Goal: Task Accomplishment & Management: Manage account settings

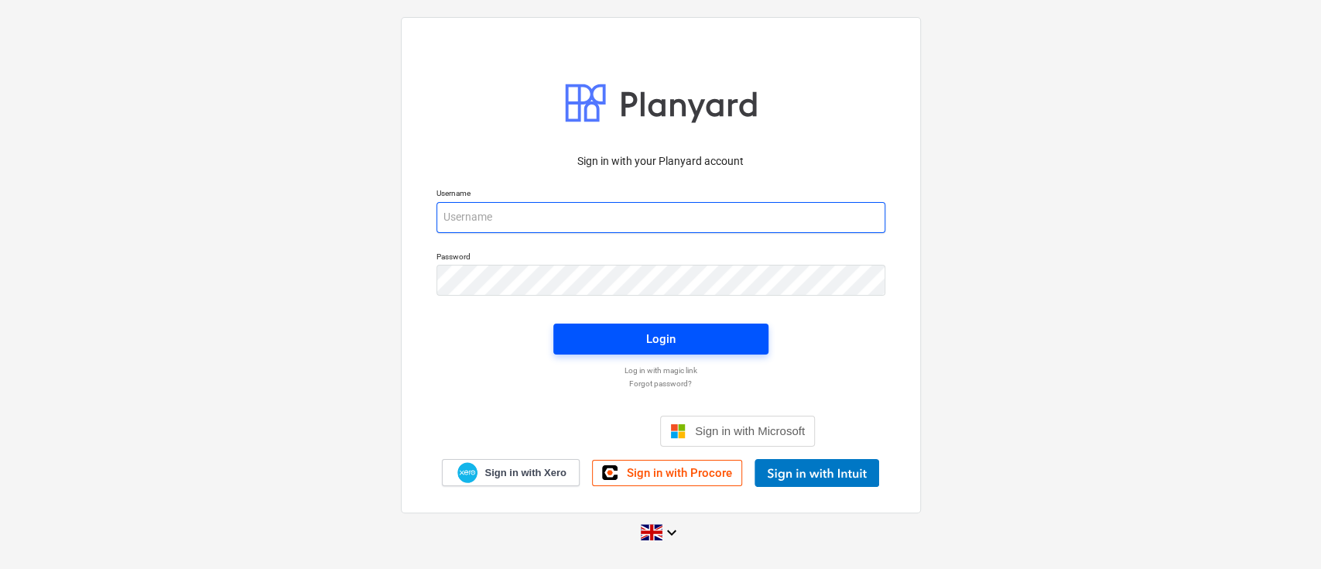
type input "[PERSON_NAME][EMAIL_ADDRESS][DOMAIN_NAME]"
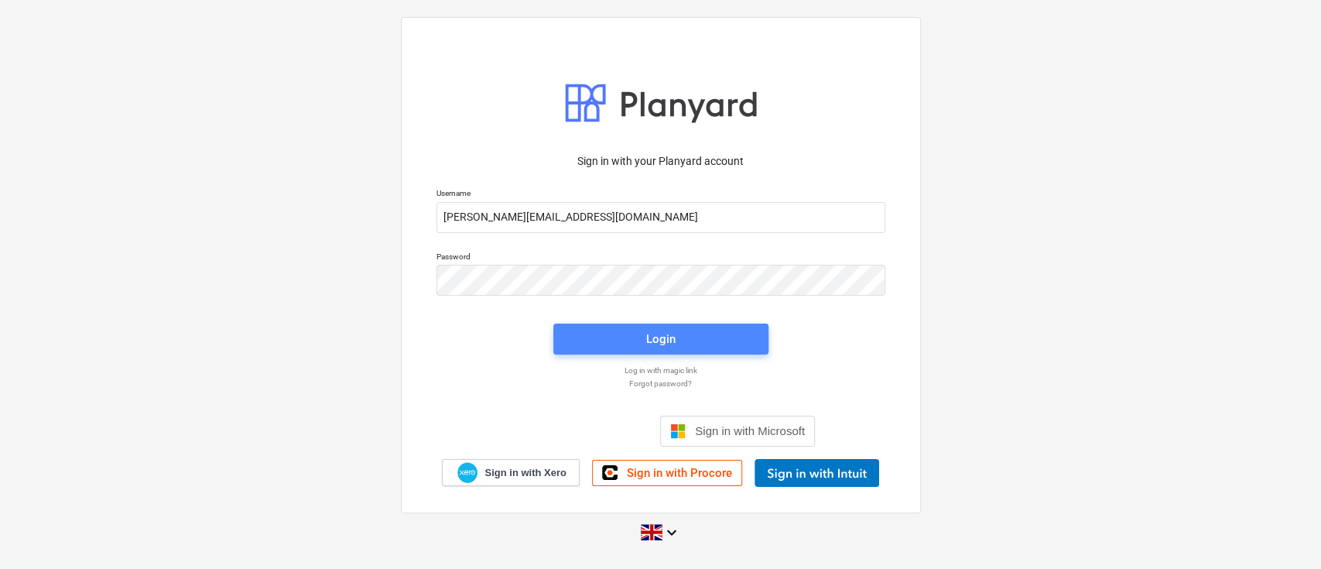
click at [667, 335] on div "Login" at bounding box center [660, 339] width 29 height 20
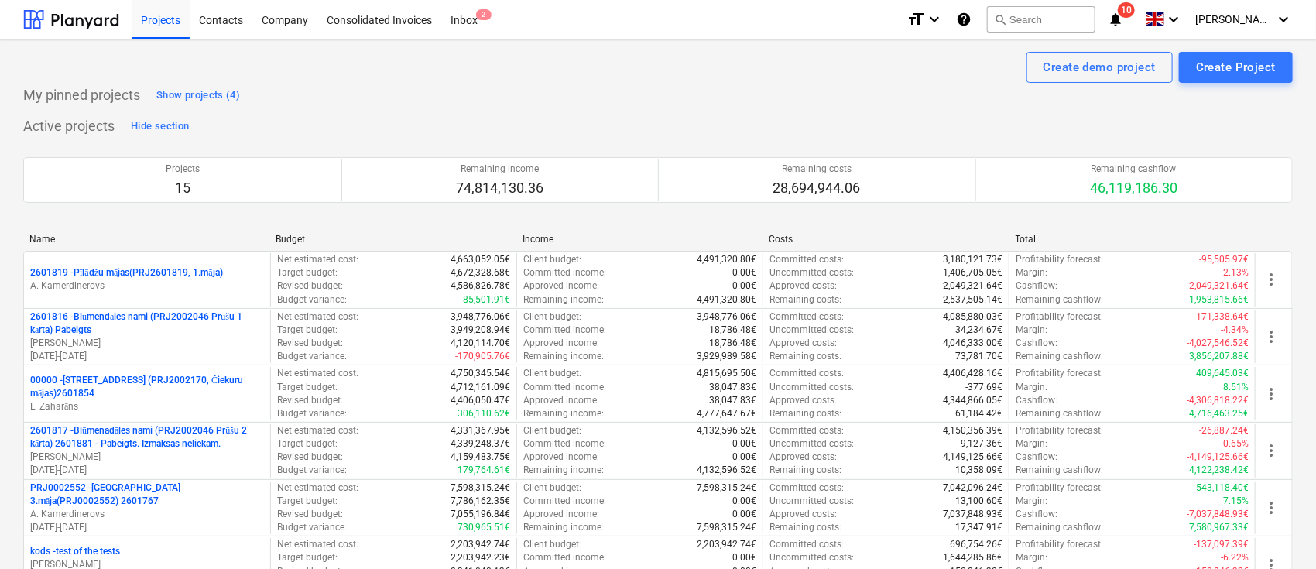
click at [1123, 28] on icon "notifications" at bounding box center [1115, 19] width 15 height 19
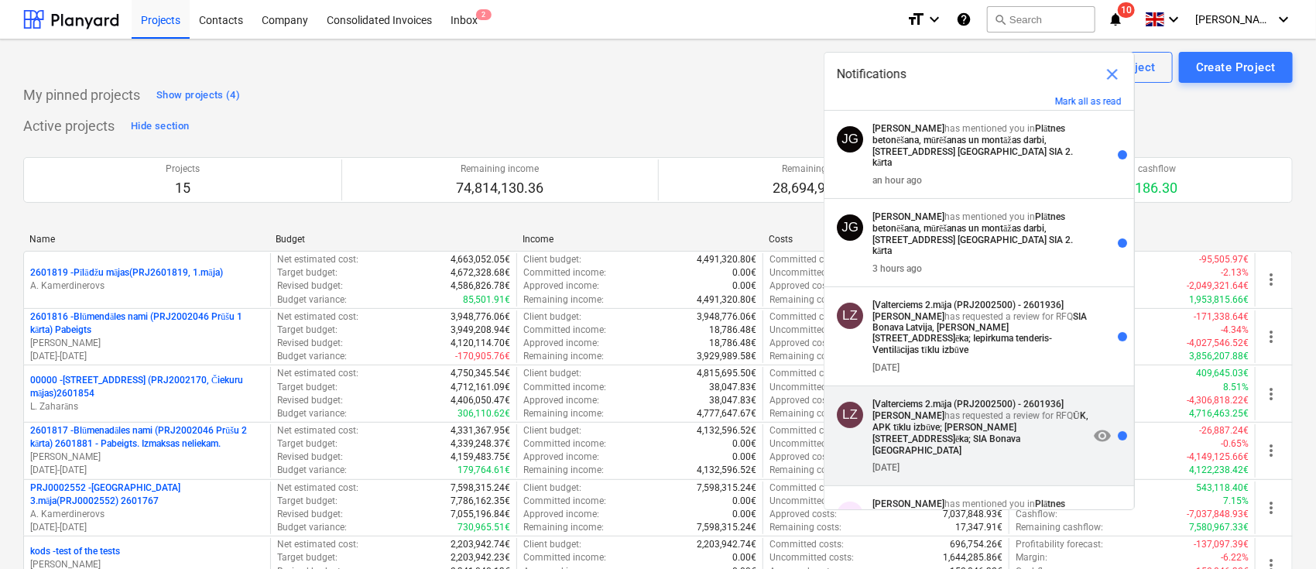
click at [971, 410] on strong "ŪK, APK tīklu izbūve; [PERSON_NAME][STREET_ADDRESS]ēka; SIA Bonava [GEOGRAPHIC_…" at bounding box center [980, 433] width 216 height 46
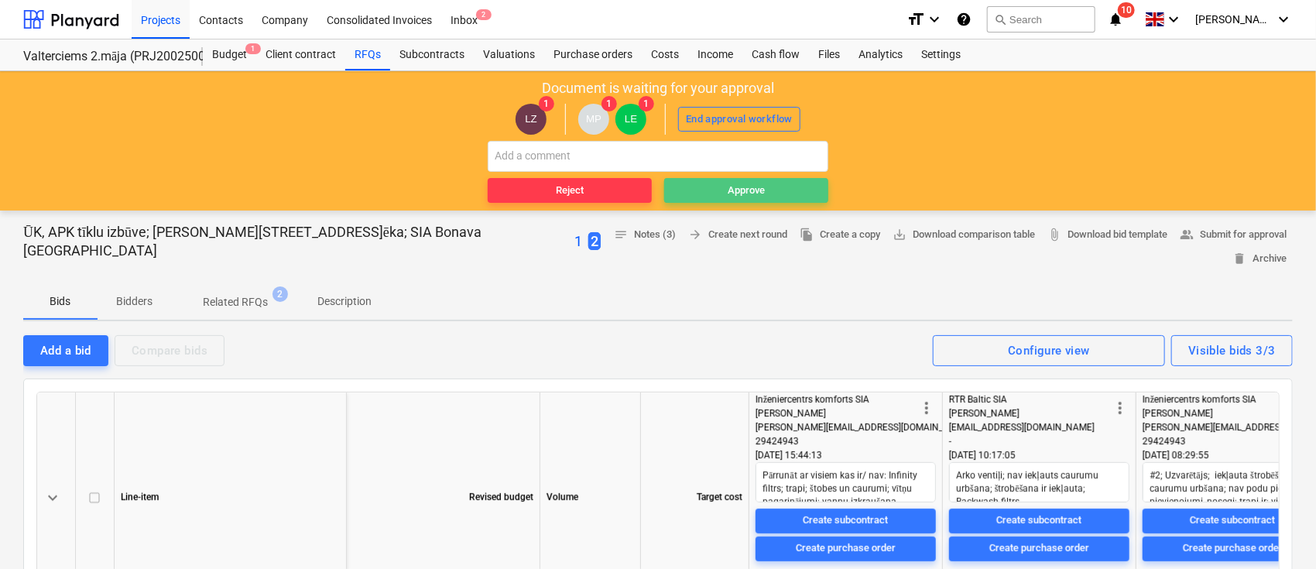
click at [759, 187] on div "Approve" at bounding box center [746, 191] width 37 height 18
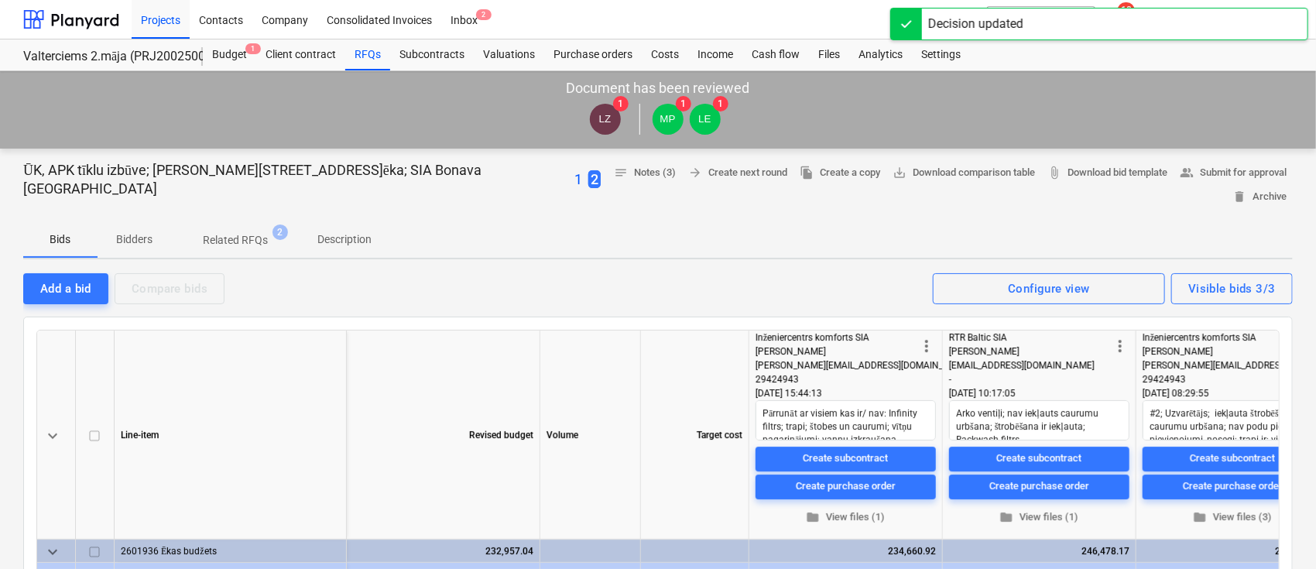
click at [788, 33] on div "Projects Contacts Company Consolidated Invoices Inbox 2" at bounding box center [513, 19] width 762 height 39
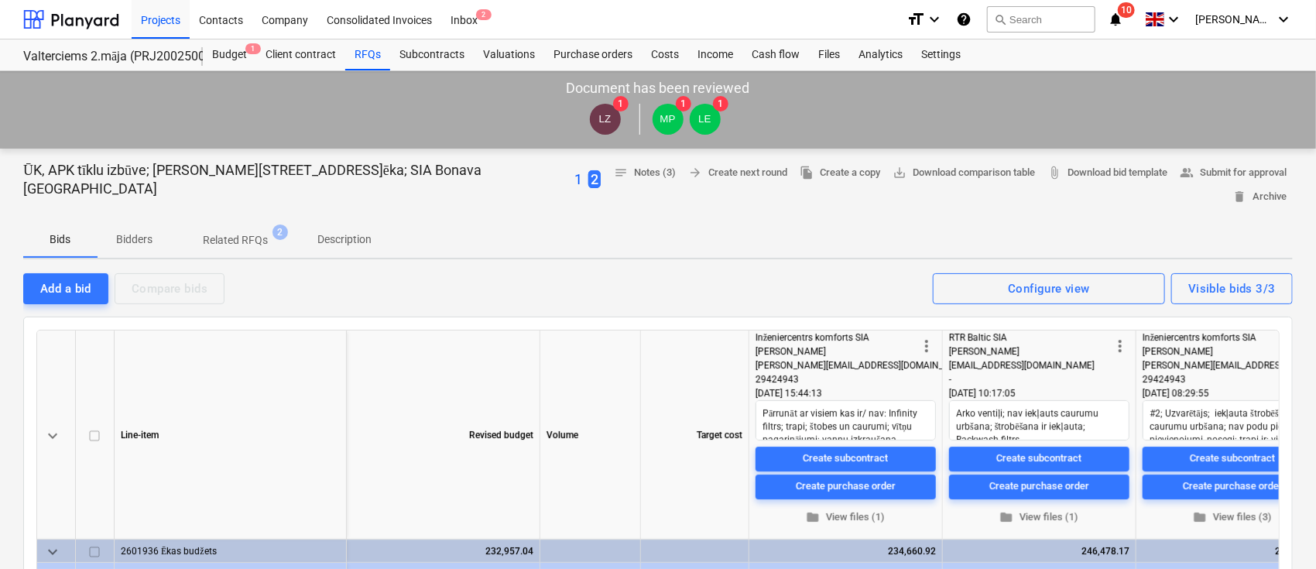
click at [1123, 19] on icon "notifications" at bounding box center [1115, 19] width 15 height 19
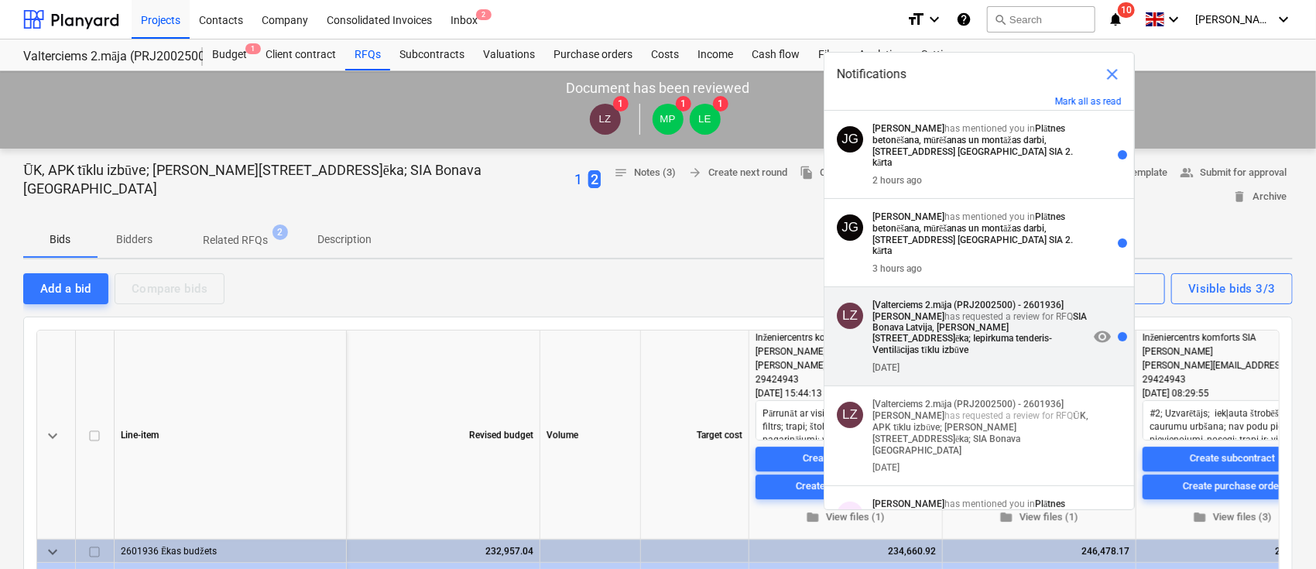
click at [981, 300] on p "[Valterciems 2.māja (PRJ2002500) - 2601936] [PERSON_NAME] has requested a revie…" at bounding box center [980, 328] width 216 height 57
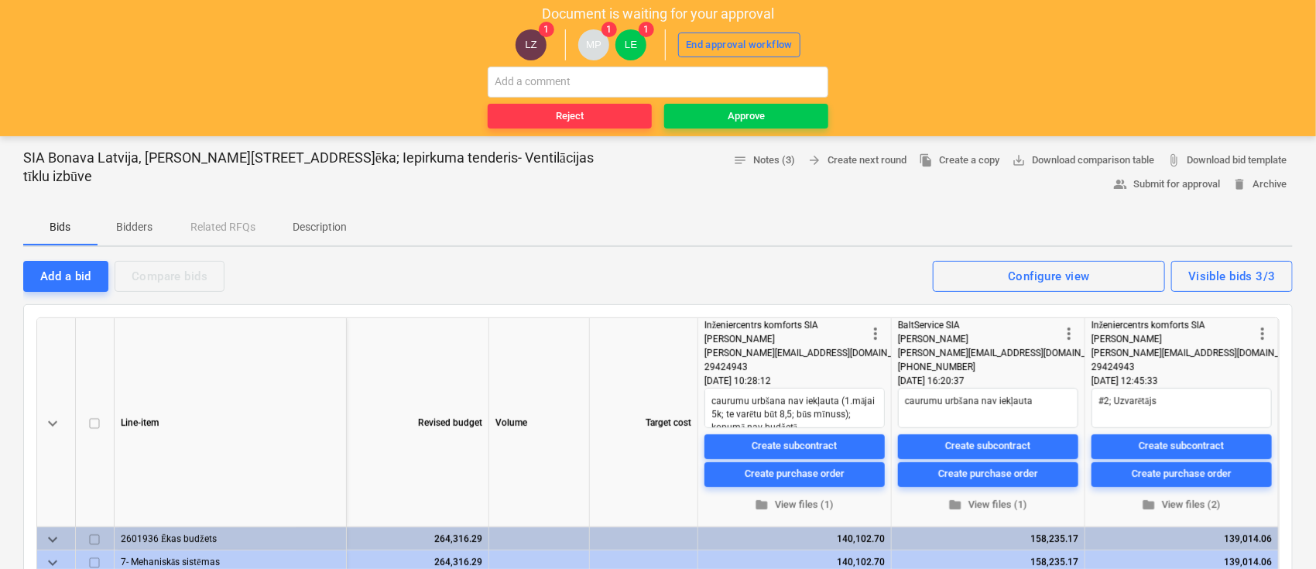
scroll to position [56, 0]
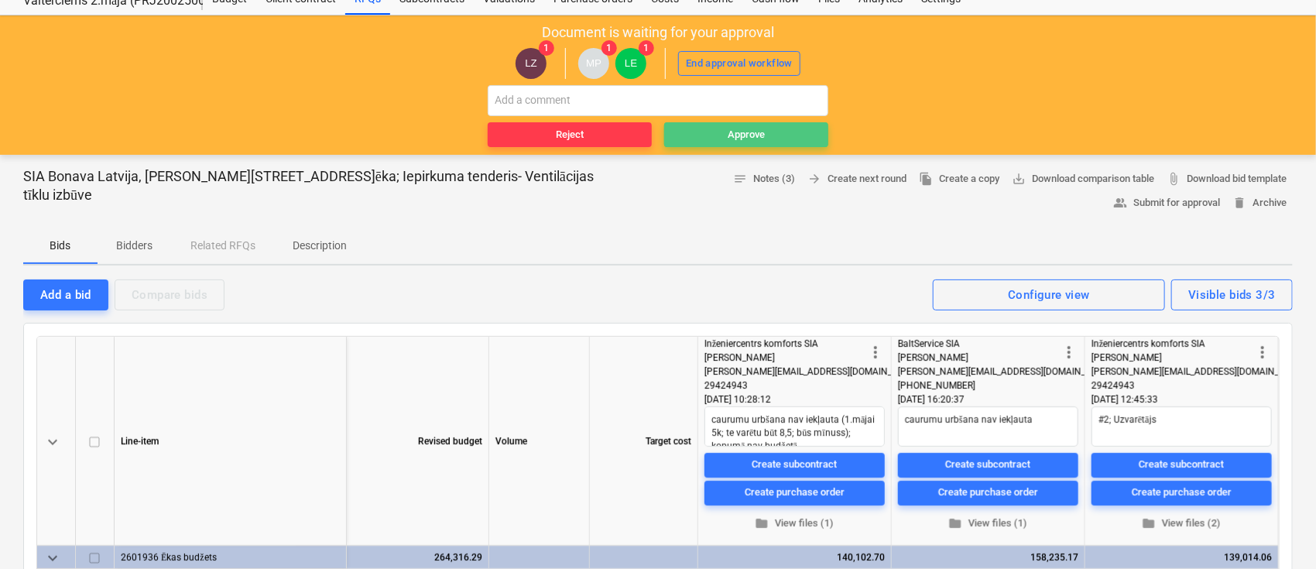
click at [740, 129] on div "Approve" at bounding box center [746, 135] width 37 height 18
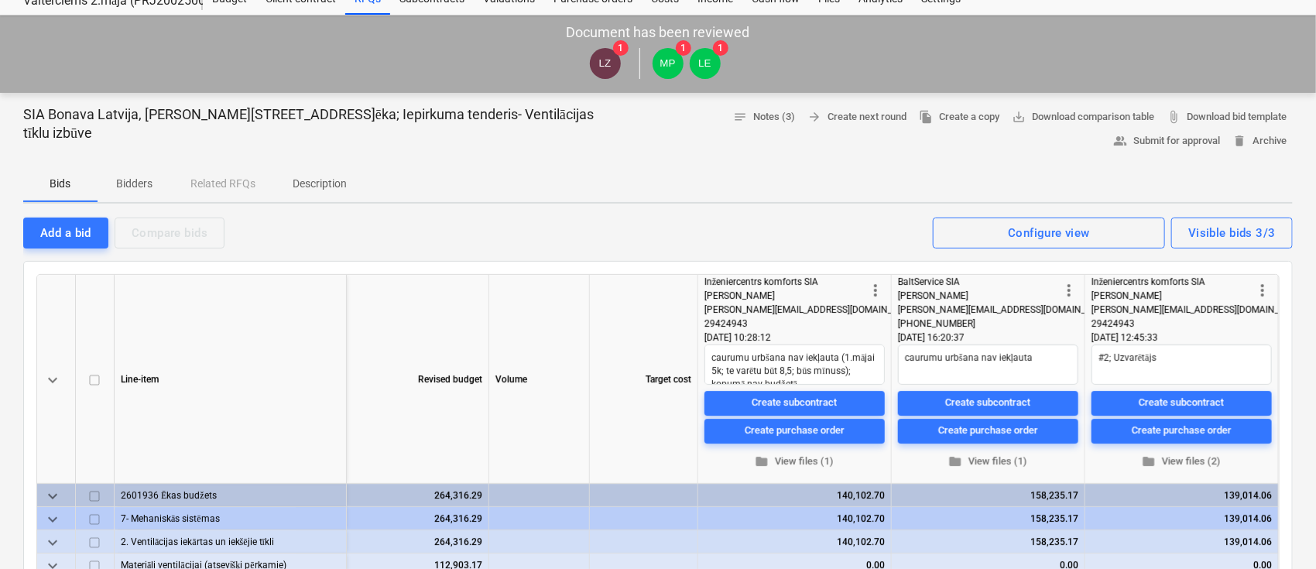
scroll to position [0, 0]
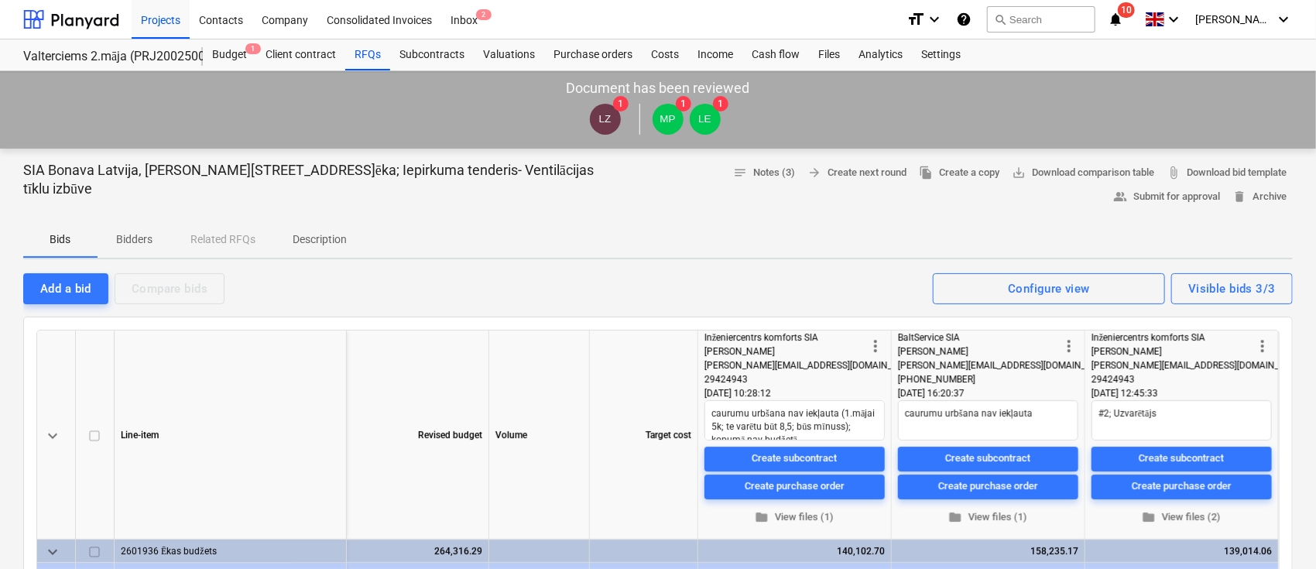
click at [1123, 17] on icon "notifications" at bounding box center [1115, 19] width 15 height 19
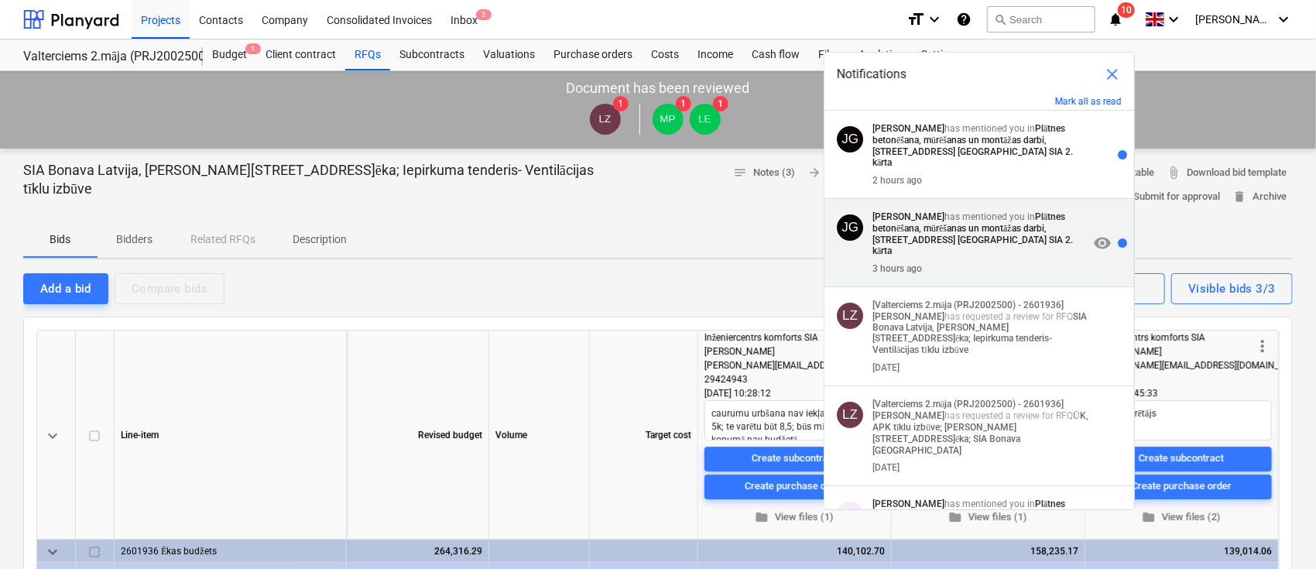
click at [954, 257] on div "3 hours ago" at bounding box center [980, 265] width 216 height 17
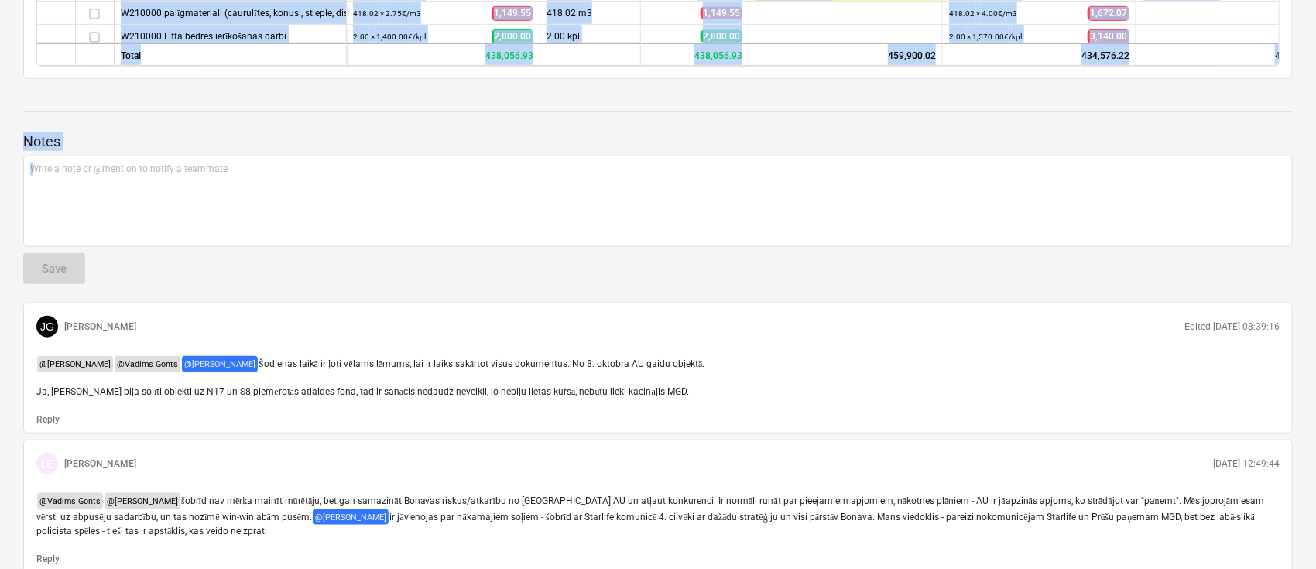
scroll to position [601, 0]
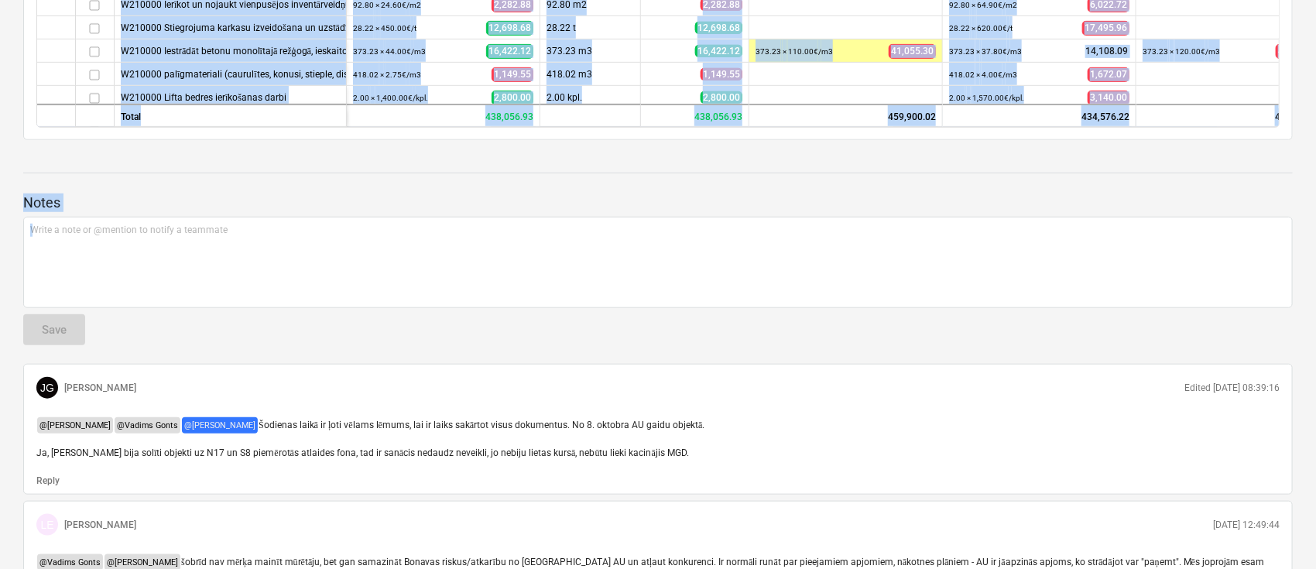
drag, startPoint x: 1315, startPoint y: 161, endPoint x: 1319, endPoint y: 5, distance: 155.6
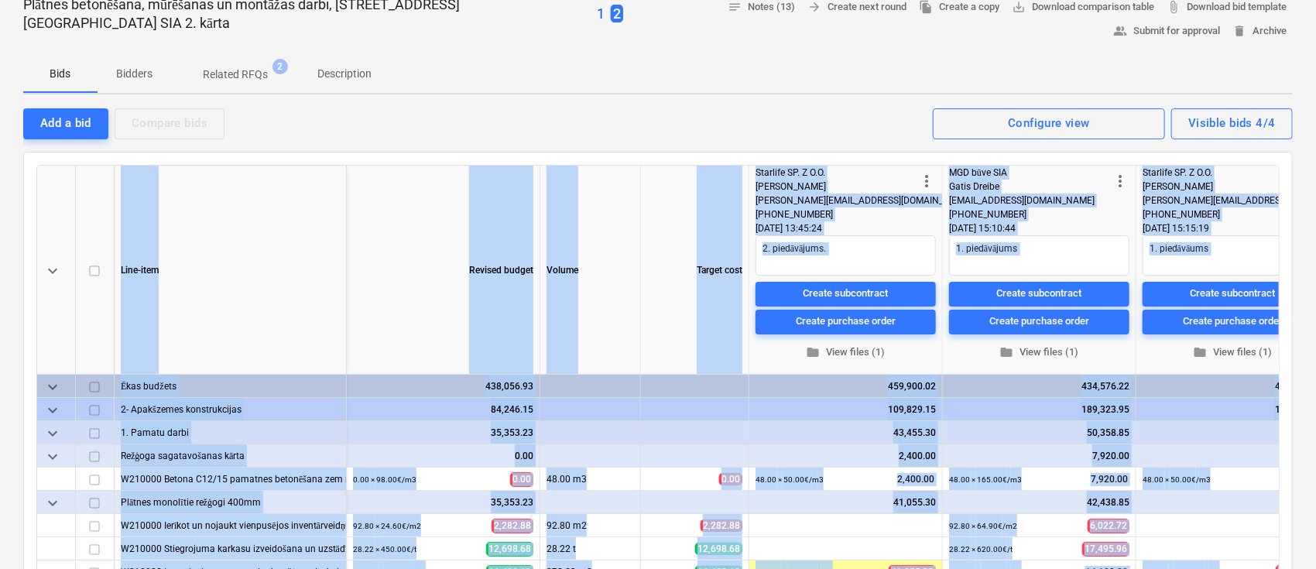
scroll to position [0, 0]
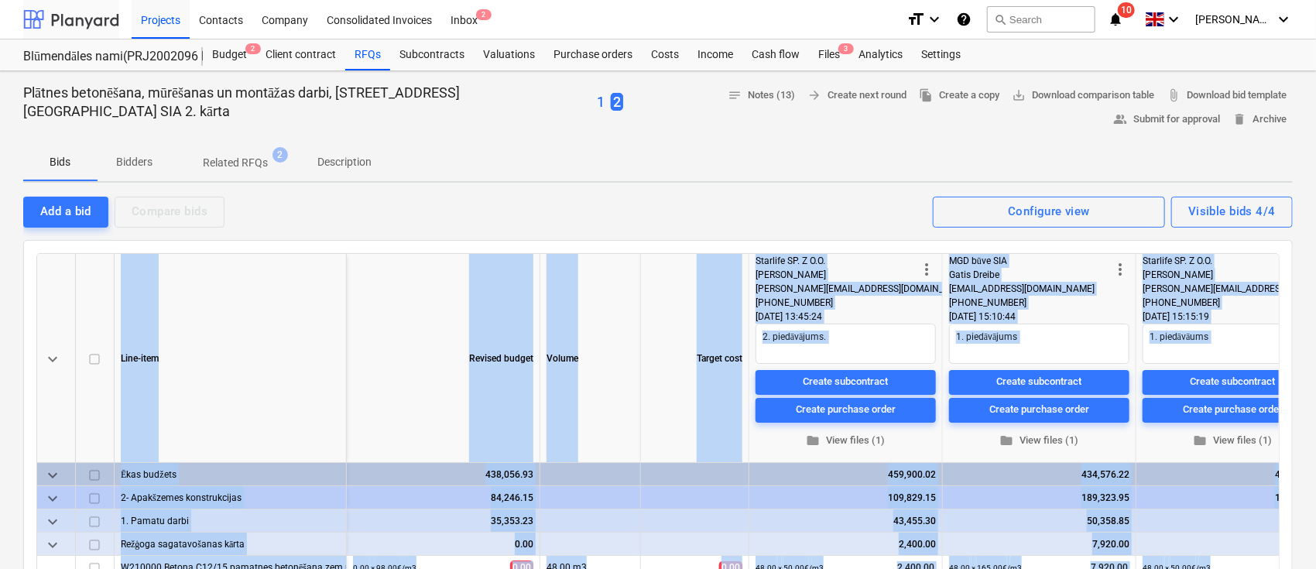
click at [104, 15] on div at bounding box center [71, 19] width 96 height 39
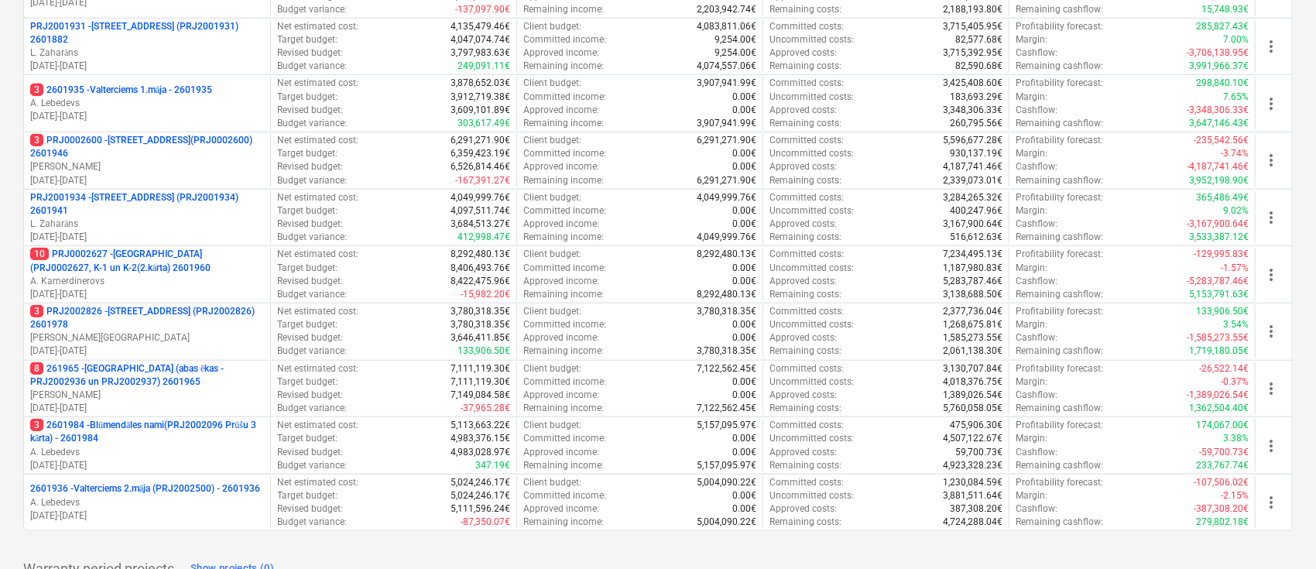
scroll to position [579, 0]
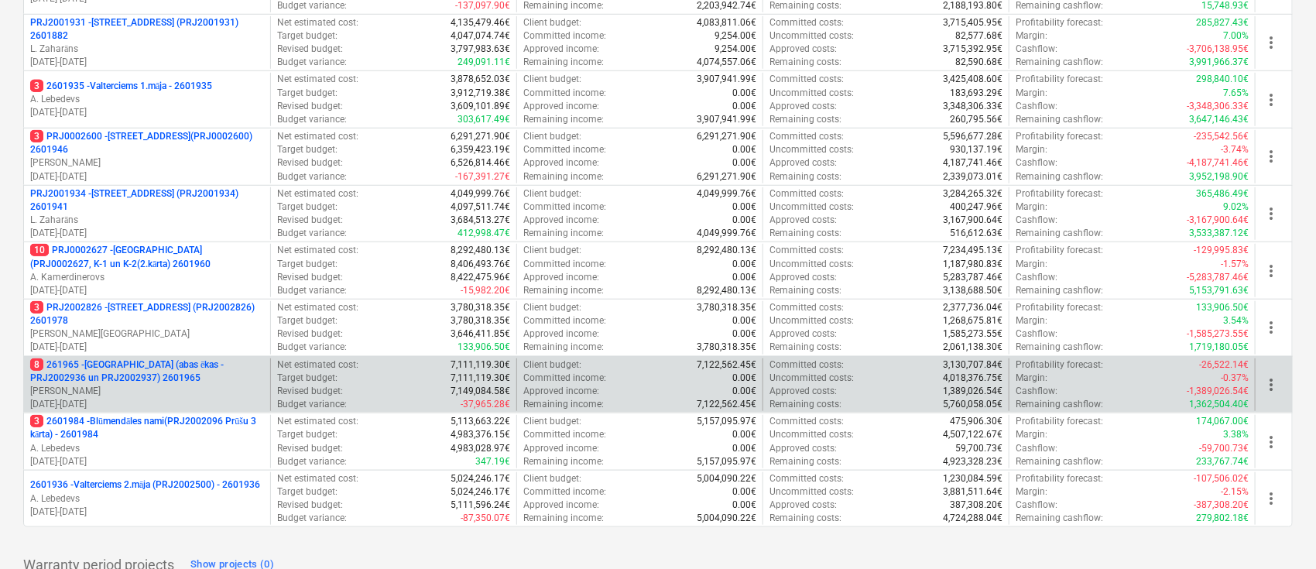
click at [139, 361] on p "8 261965 - [GEOGRAPHIC_DATA] (abas ēkas - PRJ2002936 un PRJ2002937) 2601965" at bounding box center [147, 371] width 234 height 26
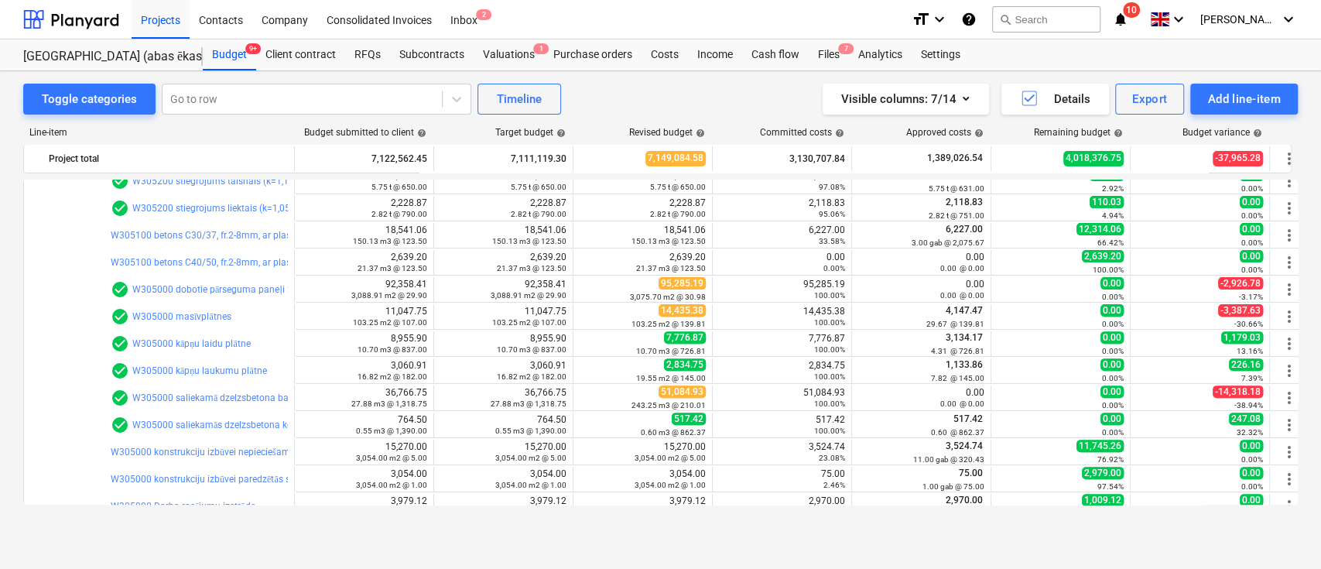
scroll to position [438, 0]
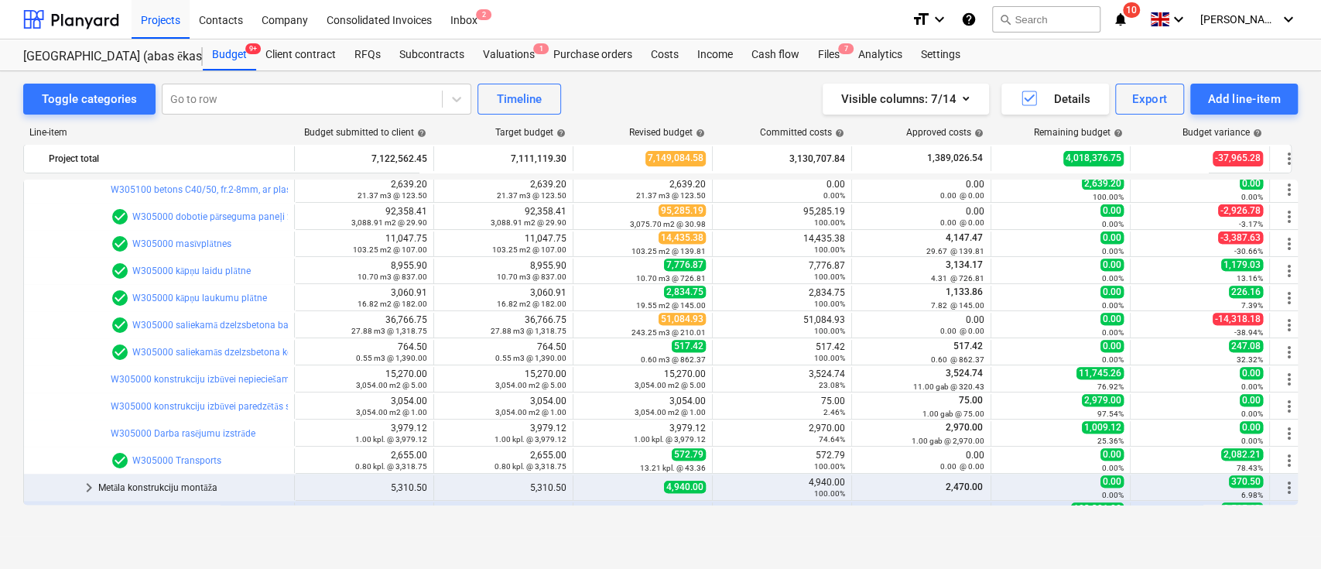
drag, startPoint x: 1303, startPoint y: 261, endPoint x: 1308, endPoint y: 252, distance: 9.7
click at [1308, 252] on div "Toggle categories Go to row Timeline Visible columns : 7/14 Details Export Add …" at bounding box center [660, 303] width 1321 height 464
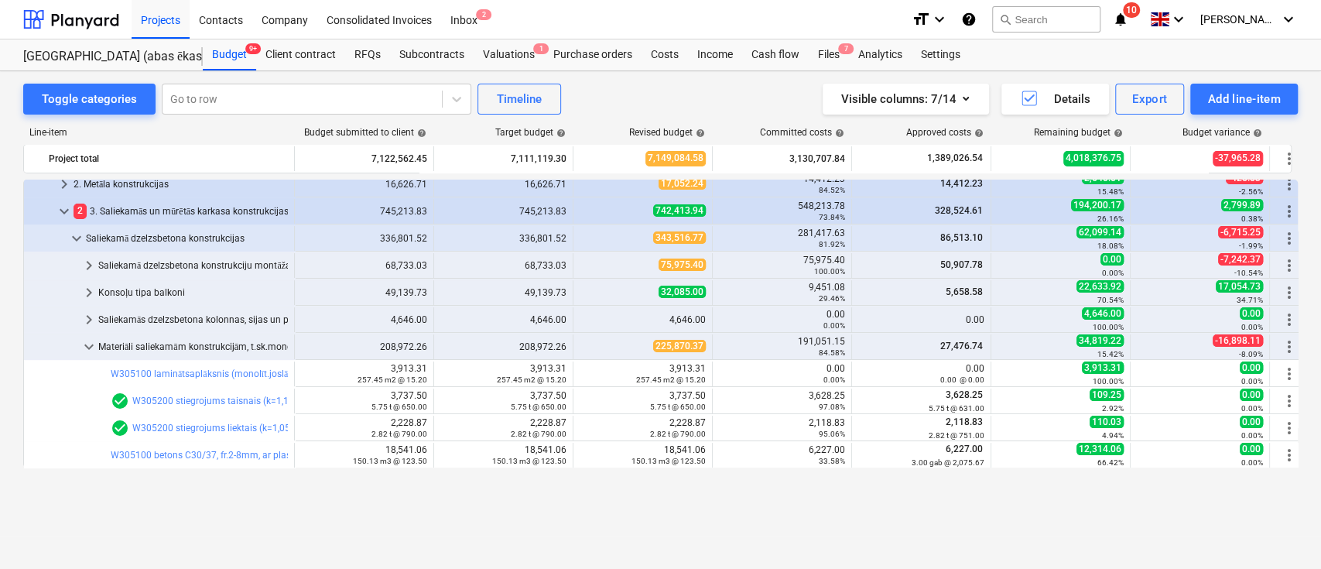
scroll to position [49, 0]
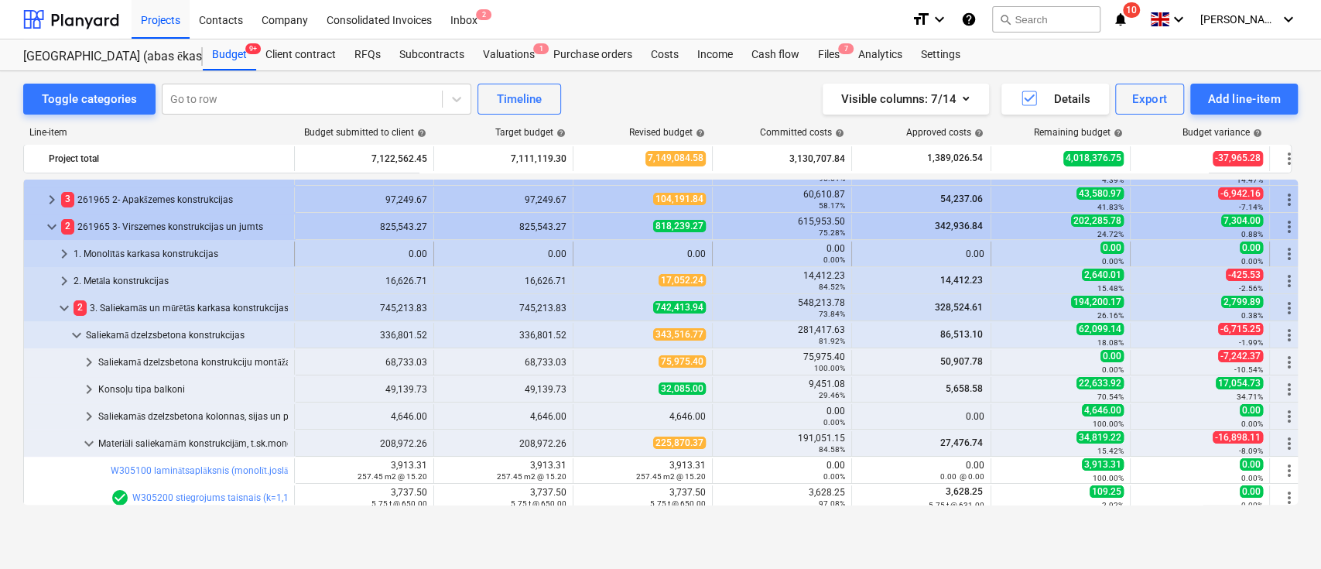
click at [62, 250] on span "keyboard_arrow_right" at bounding box center [64, 254] width 19 height 19
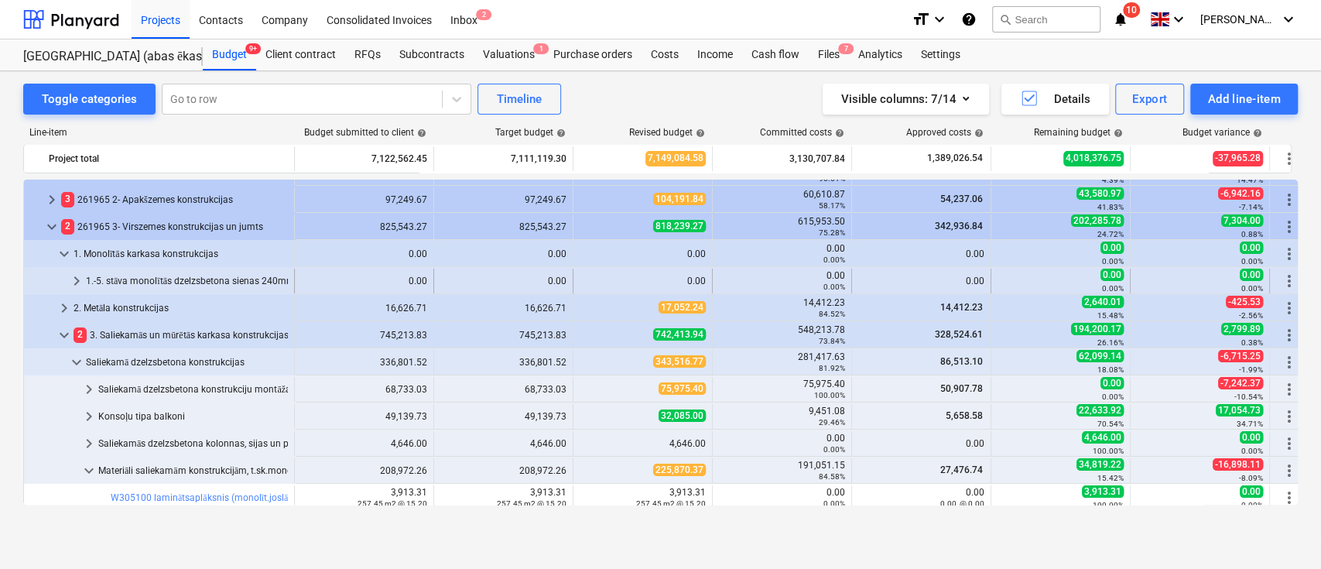
click at [75, 286] on span "keyboard_arrow_right" at bounding box center [76, 281] width 19 height 19
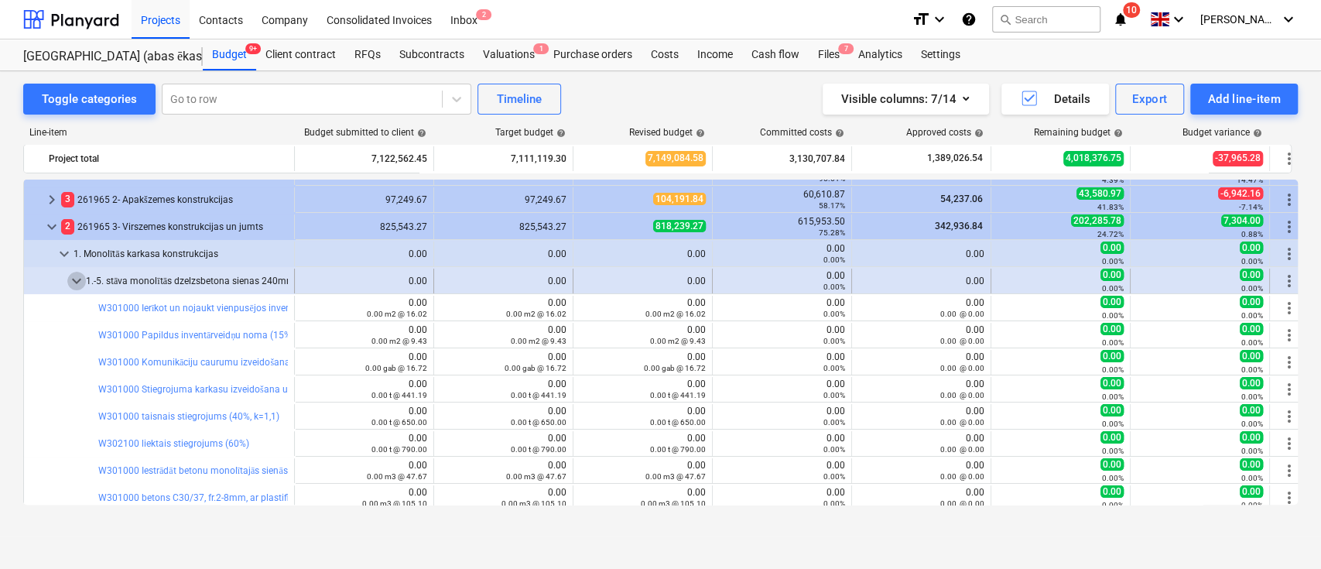
click at [79, 276] on span "keyboard_arrow_down" at bounding box center [76, 281] width 19 height 19
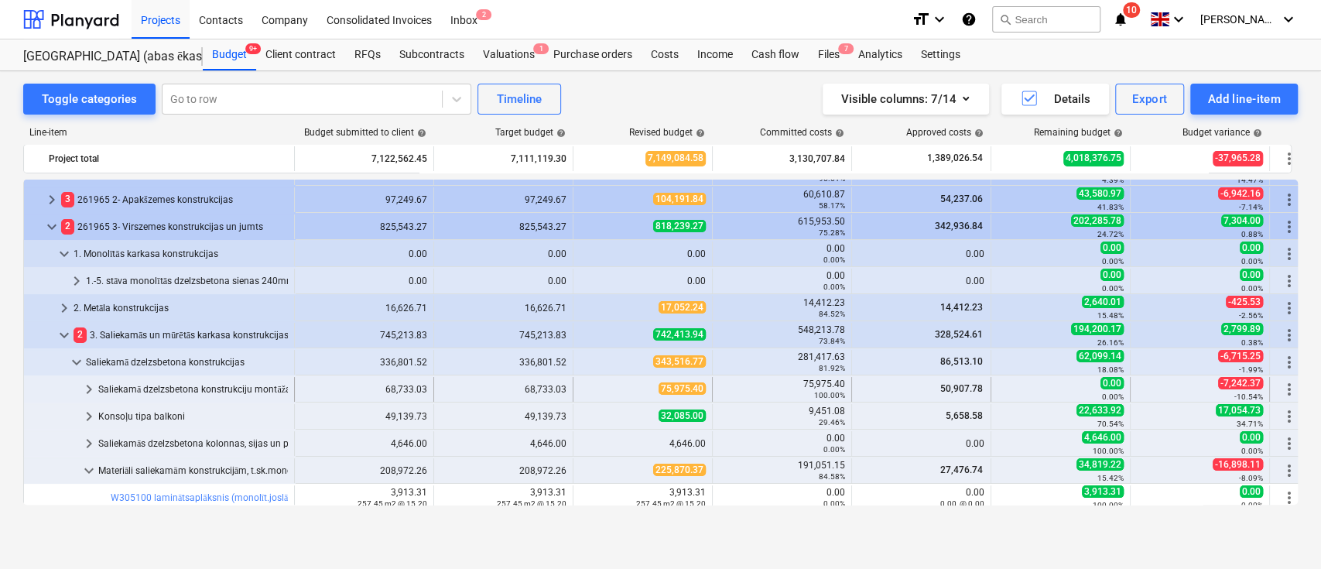
click at [139, 385] on div "Saliekamā dzelzsbetona konstrukciju montāža" at bounding box center [193, 389] width 190 height 25
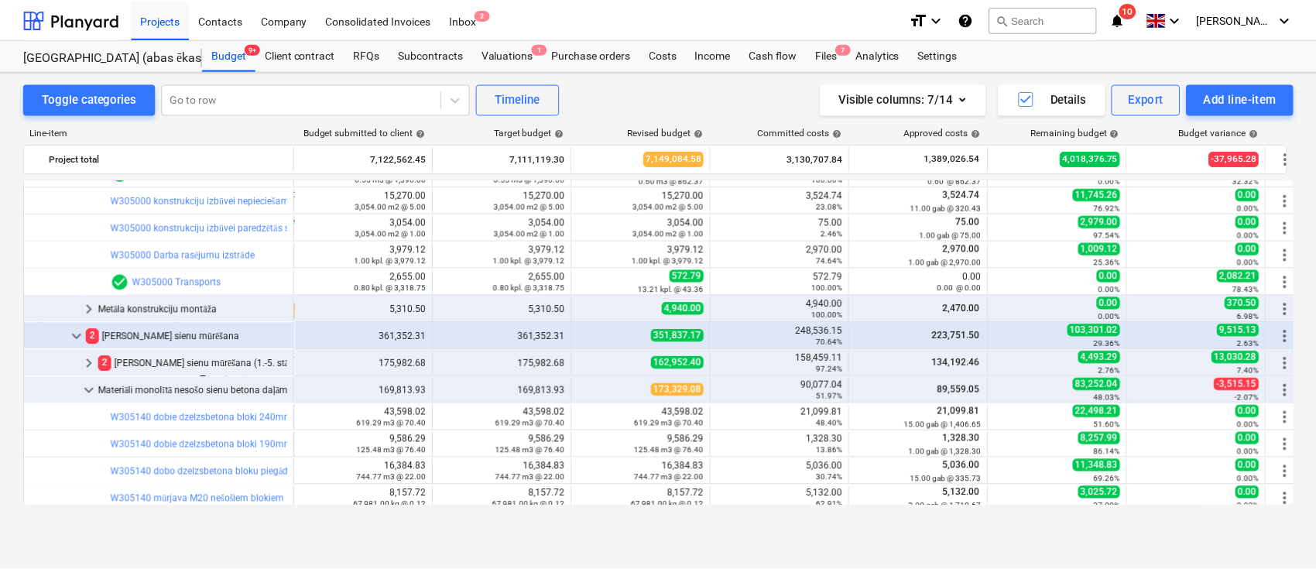
scroll to position [811, 0]
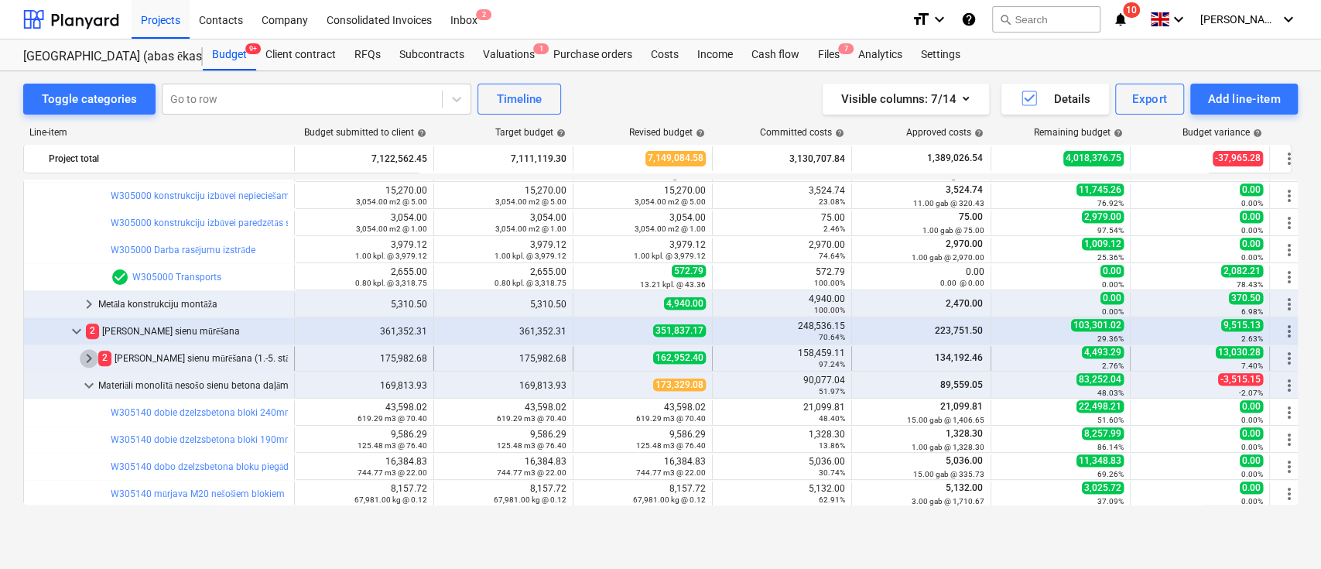
click at [86, 354] on span "keyboard_arrow_right" at bounding box center [89, 358] width 19 height 19
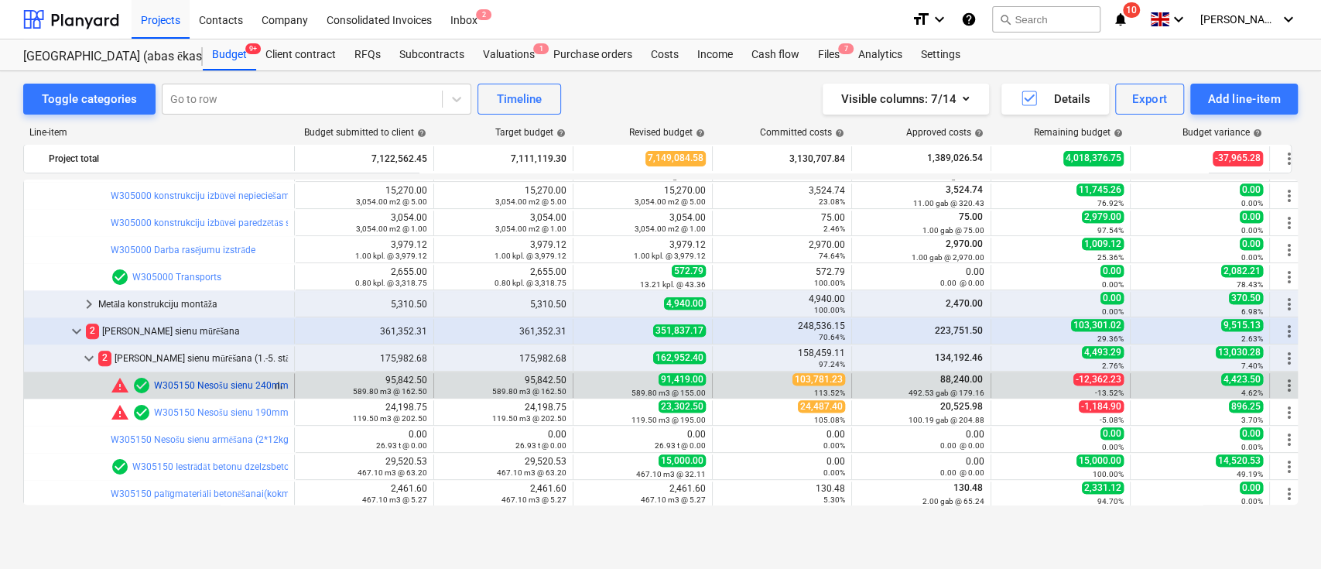
click at [236, 383] on link "W305150 Nesošu sienu 240mm mūrēšana (t.sk.bloku pārsedzes, instrumenti 10EUR/m3)" at bounding box center [338, 385] width 369 height 11
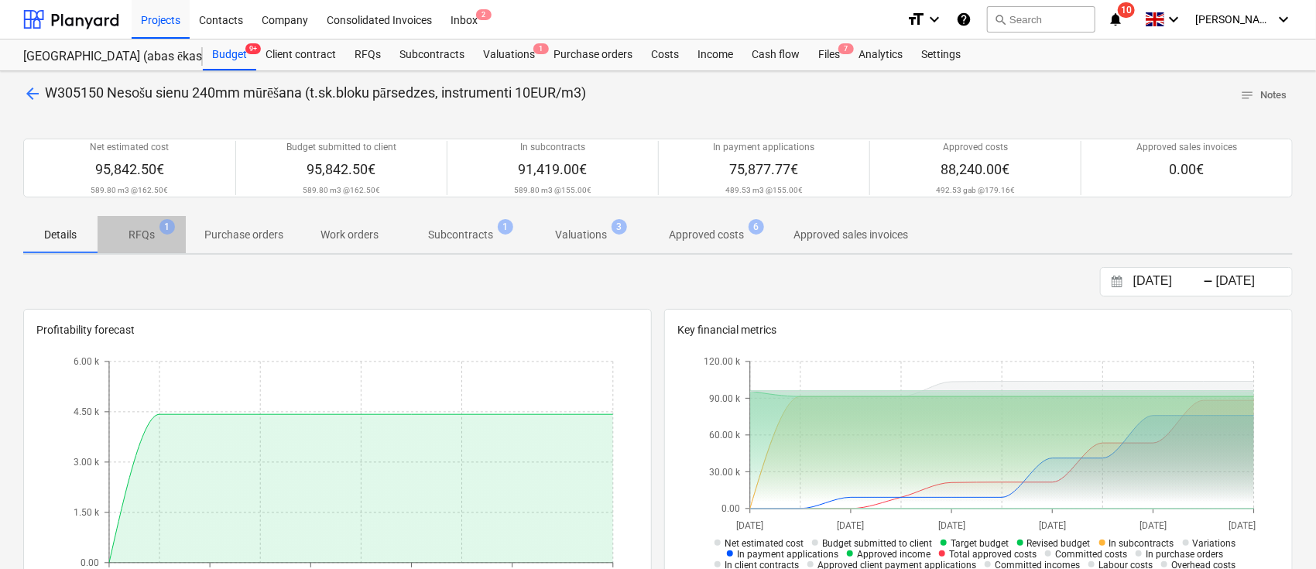
click at [142, 236] on p "RFQs" at bounding box center [141, 235] width 26 height 16
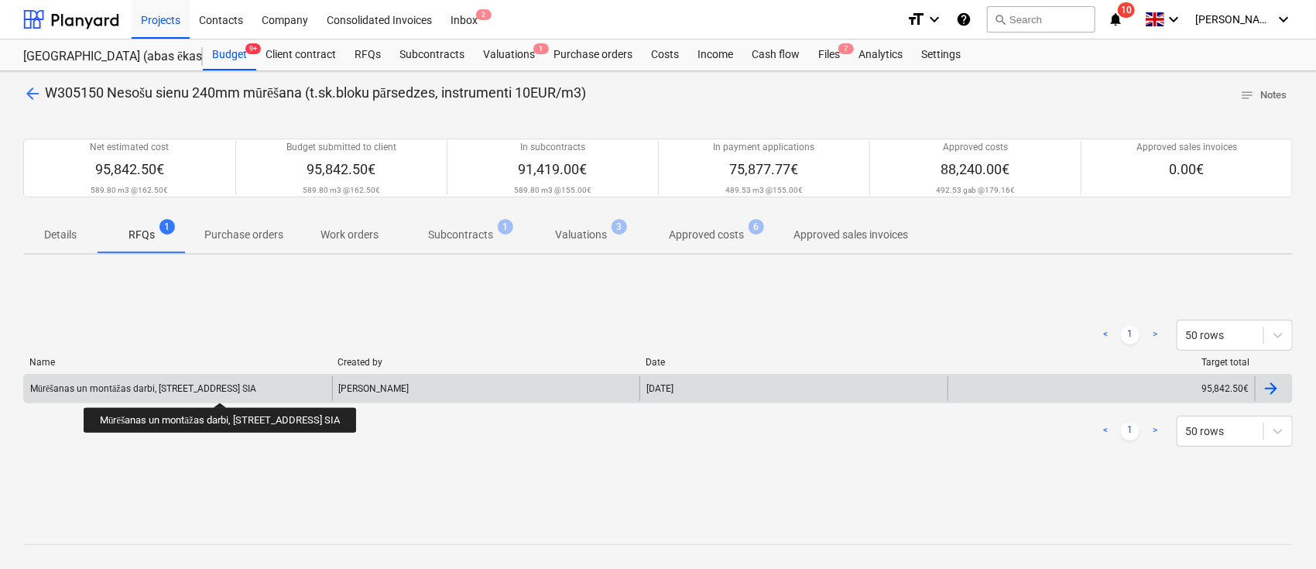
click at [256, 389] on div "Mūrēšanas un montāžas darbi, [STREET_ADDRESS] SIA" at bounding box center [143, 389] width 226 height 12
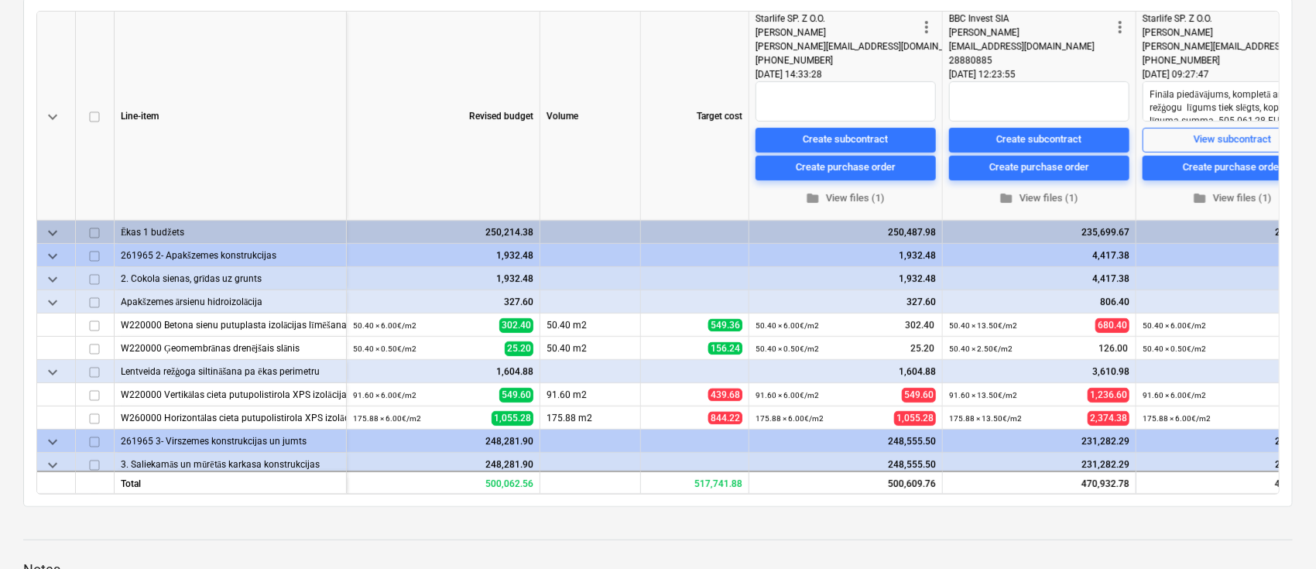
scroll to position [291, 0]
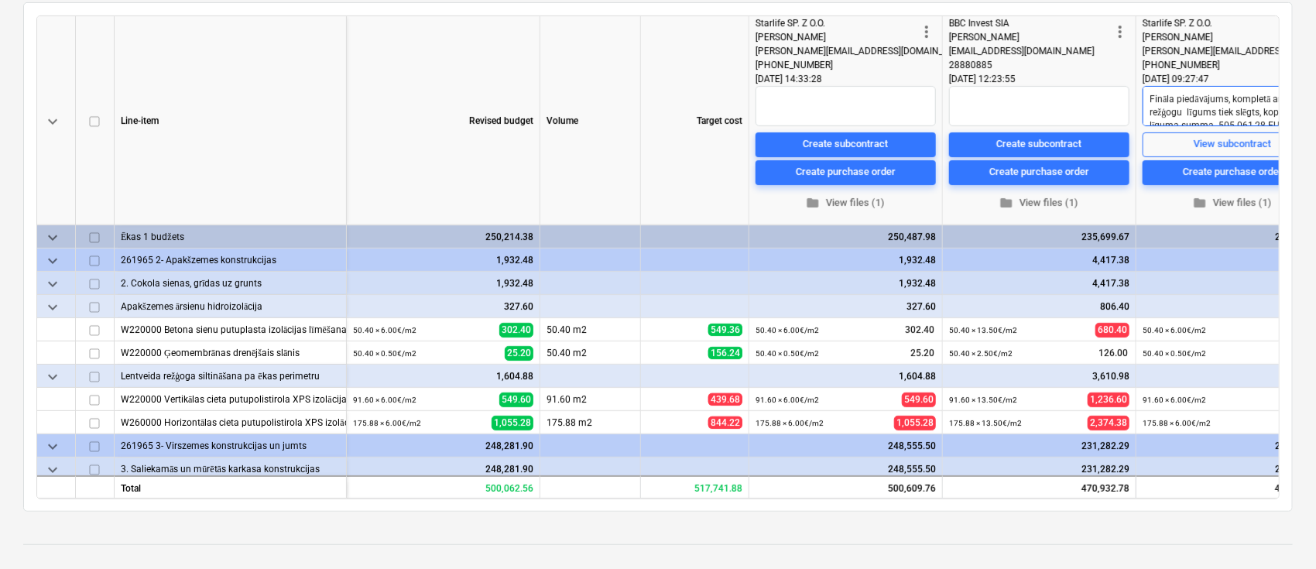
click at [1211, 104] on textarea "Fināla piedāvājums, kompletā ar režģogu līgums tiek slēgts, kopējā līguma summa…" at bounding box center [1232, 106] width 180 height 40
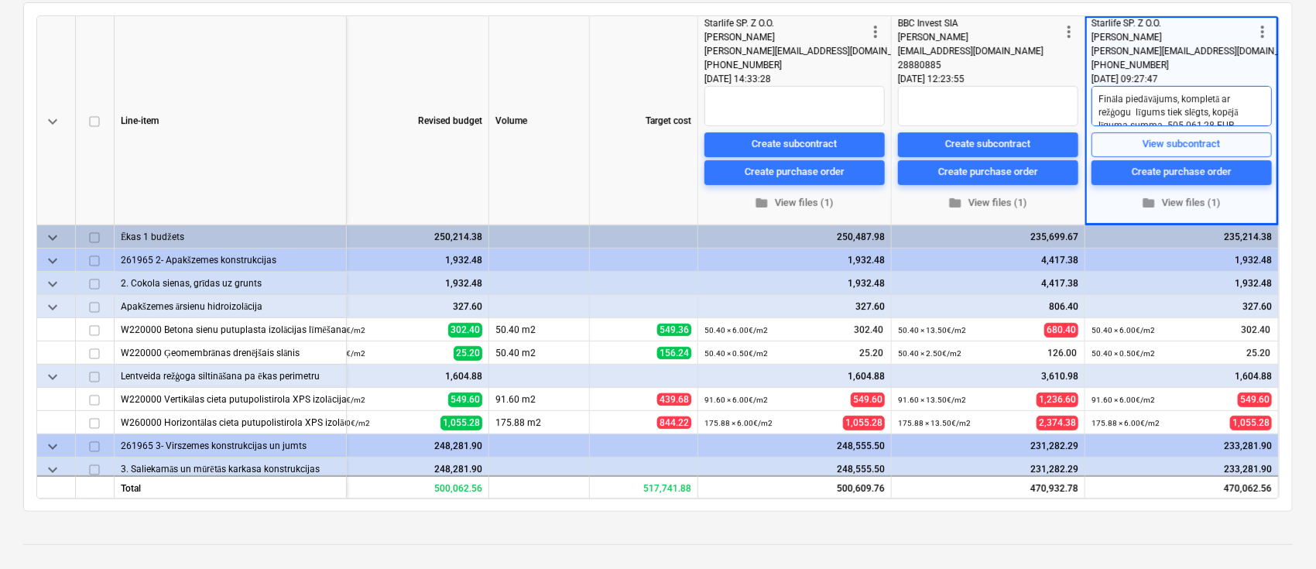
click at [1236, 100] on textarea "Fināla piedāvājums, kompletā ar režģogu līgums tiek slēgts, kopējā līguma summa…" at bounding box center [1181, 106] width 180 height 40
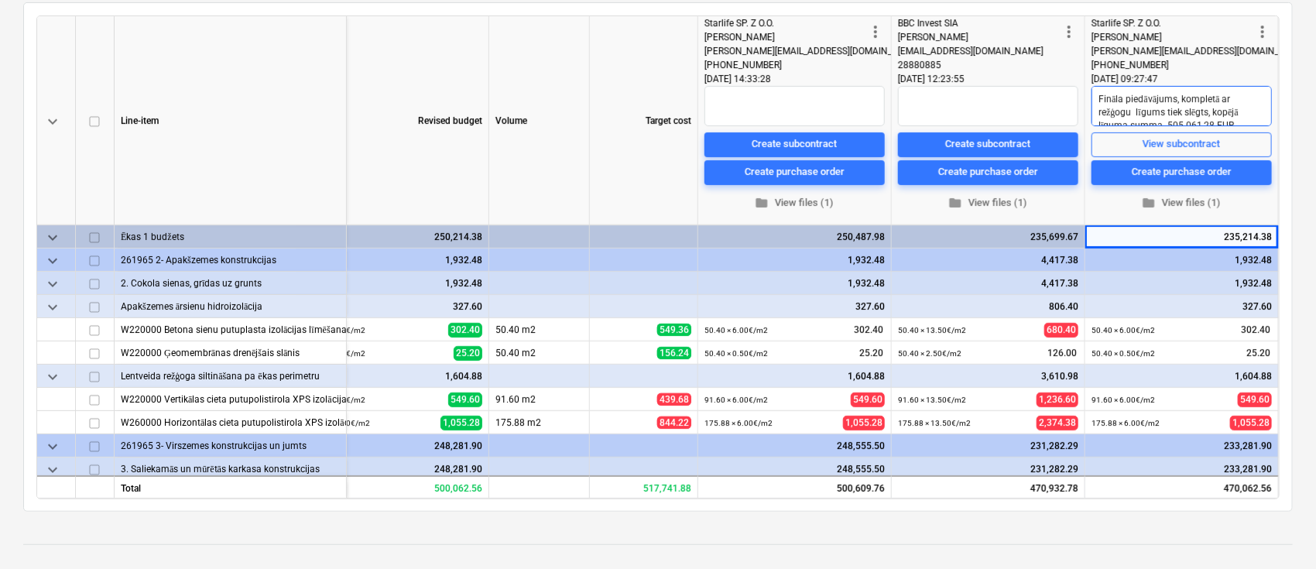
click at [1236, 100] on textarea "Fināla piedāvājums, kompletā ar režģogu līgums tiek slēgts, kopējā līguma summa…" at bounding box center [1181, 106] width 180 height 40
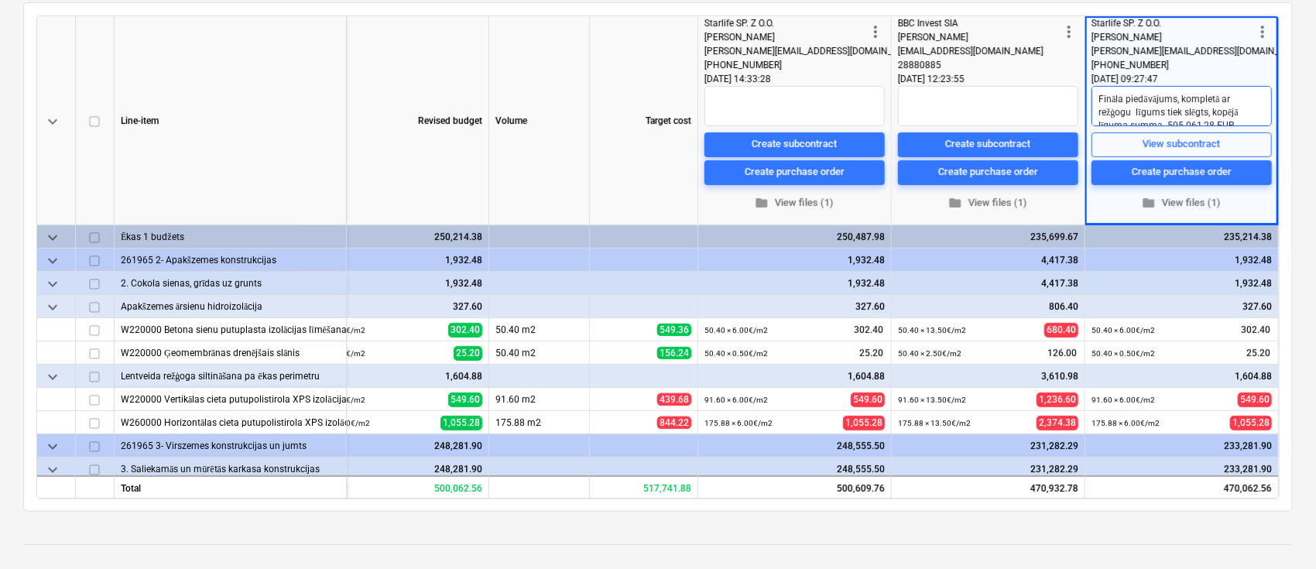
click at [1242, 117] on textarea "Fināla piedāvājums, kompletā ar režģogu līgums tiek slēgts, kopējā līguma summa…" at bounding box center [1181, 106] width 180 height 40
click at [1230, 119] on textarea "Fināla piedāvājums, kompletā ar režģogu līgums tiek slēgts, kopējā līguma summa…" at bounding box center [1181, 106] width 180 height 40
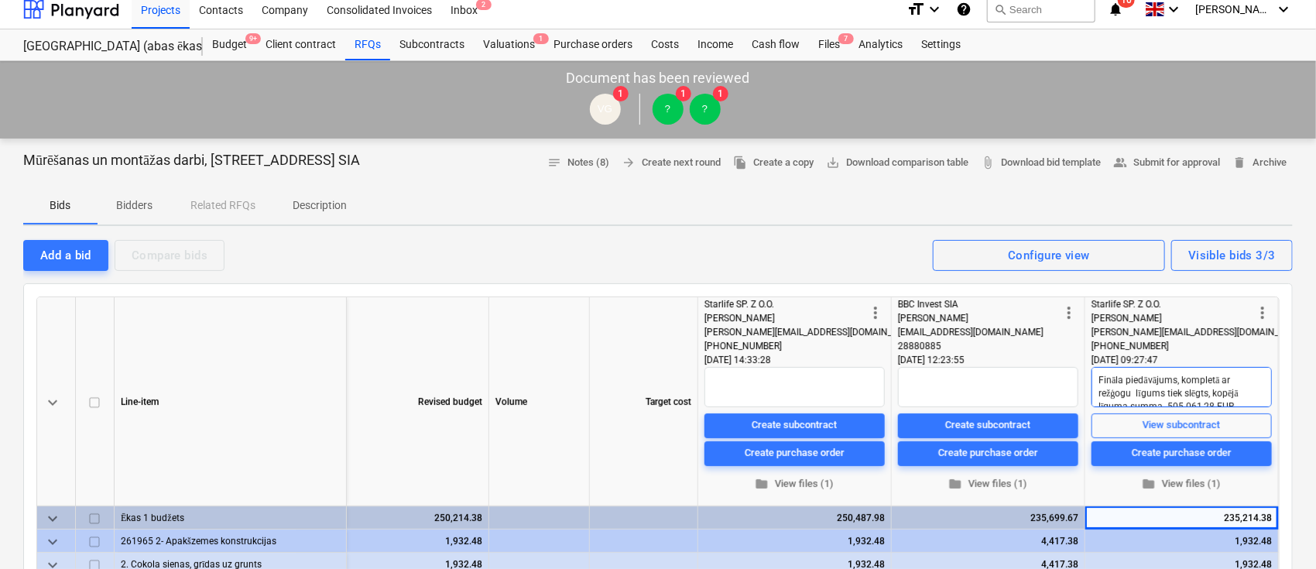
scroll to position [0, 0]
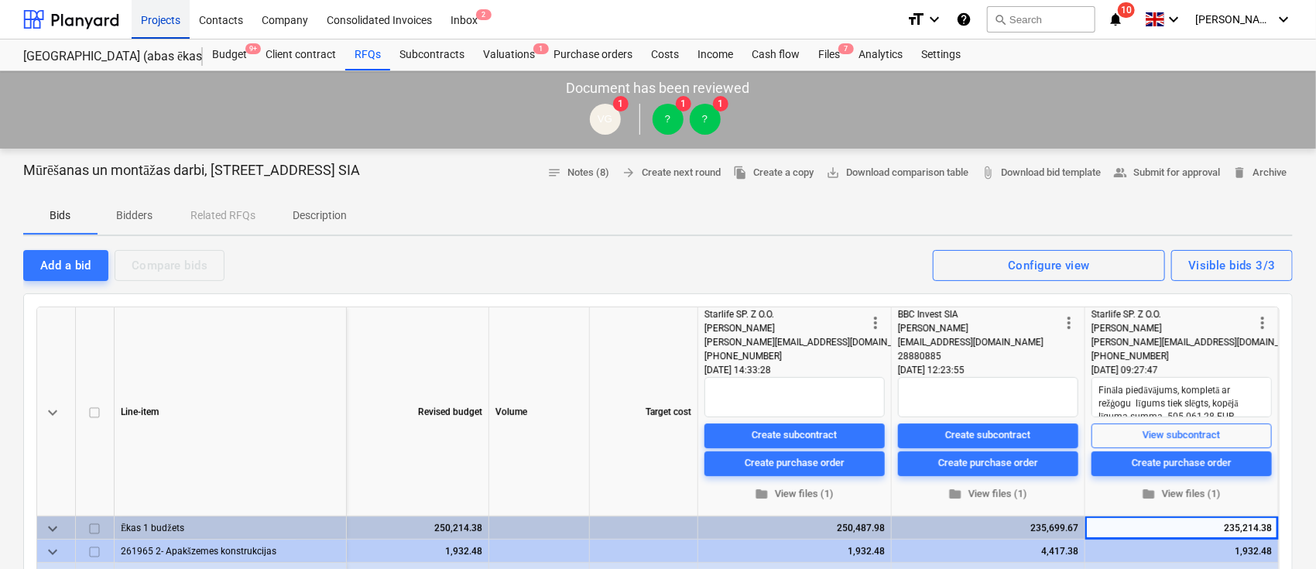
click at [157, 18] on div "Projects" at bounding box center [161, 18] width 58 height 39
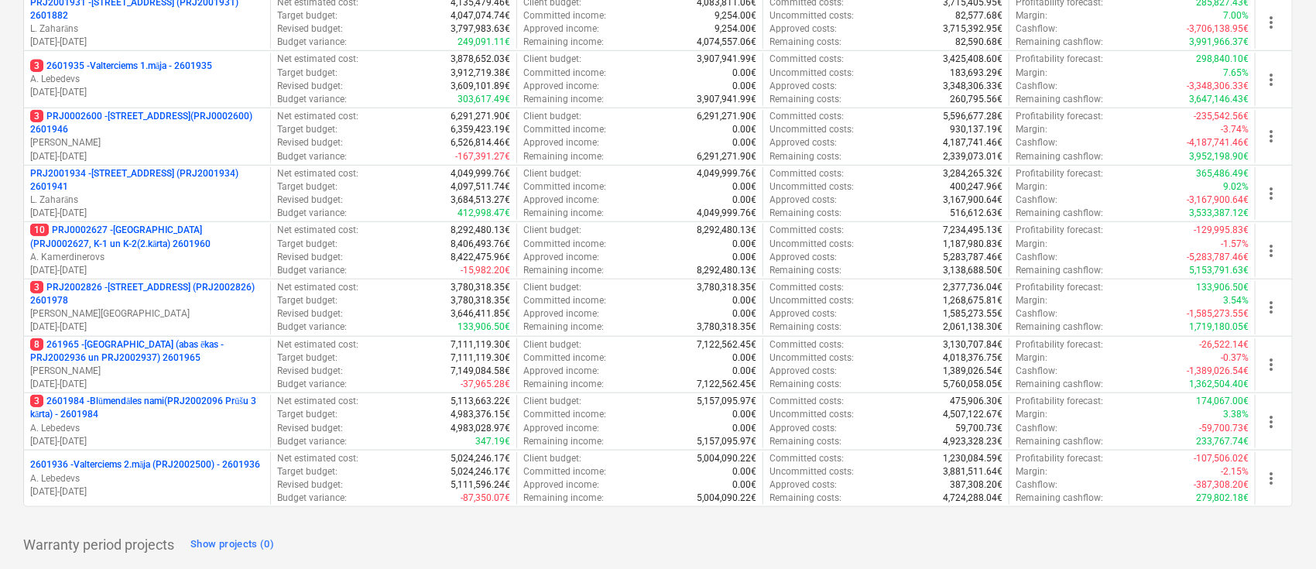
scroll to position [603, 0]
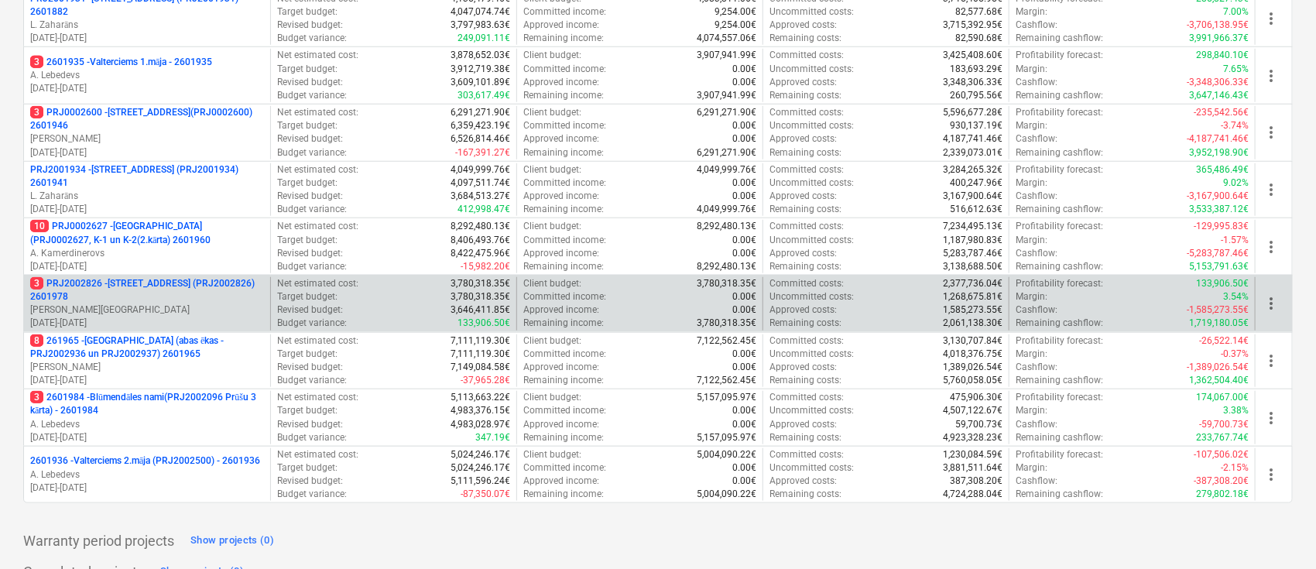
click at [132, 283] on p "3 PRJ2002826 - [STREET_ADDRESS] (PRJ2002826) 2601978" at bounding box center [147, 290] width 234 height 26
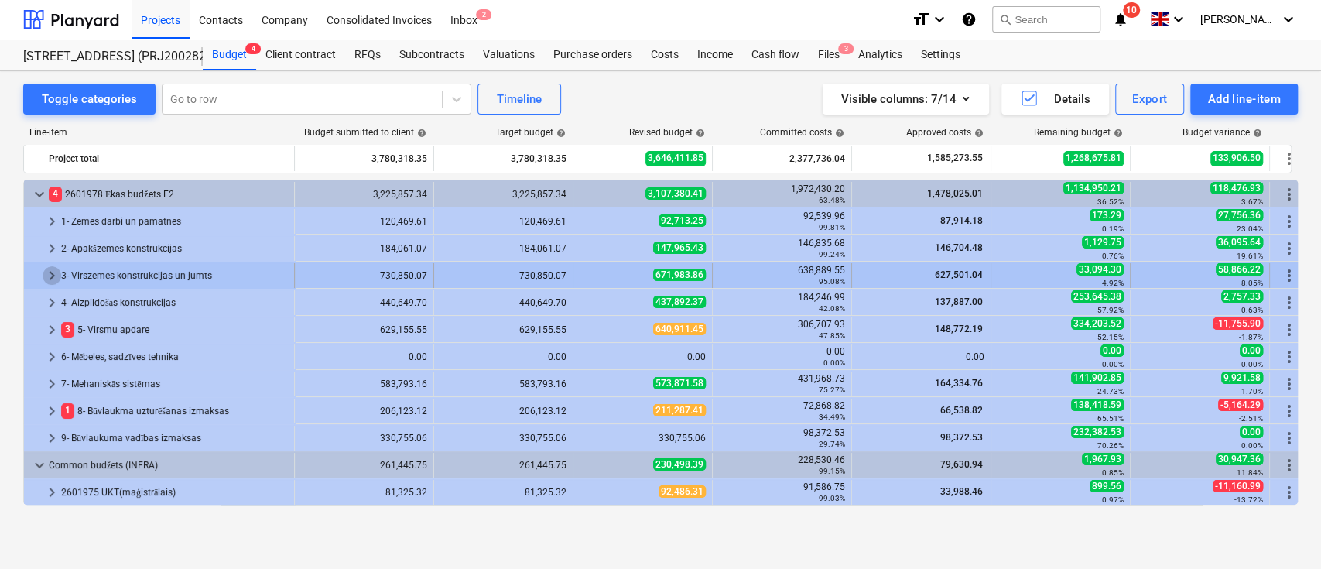
click at [49, 267] on span "keyboard_arrow_right" at bounding box center [52, 275] width 19 height 19
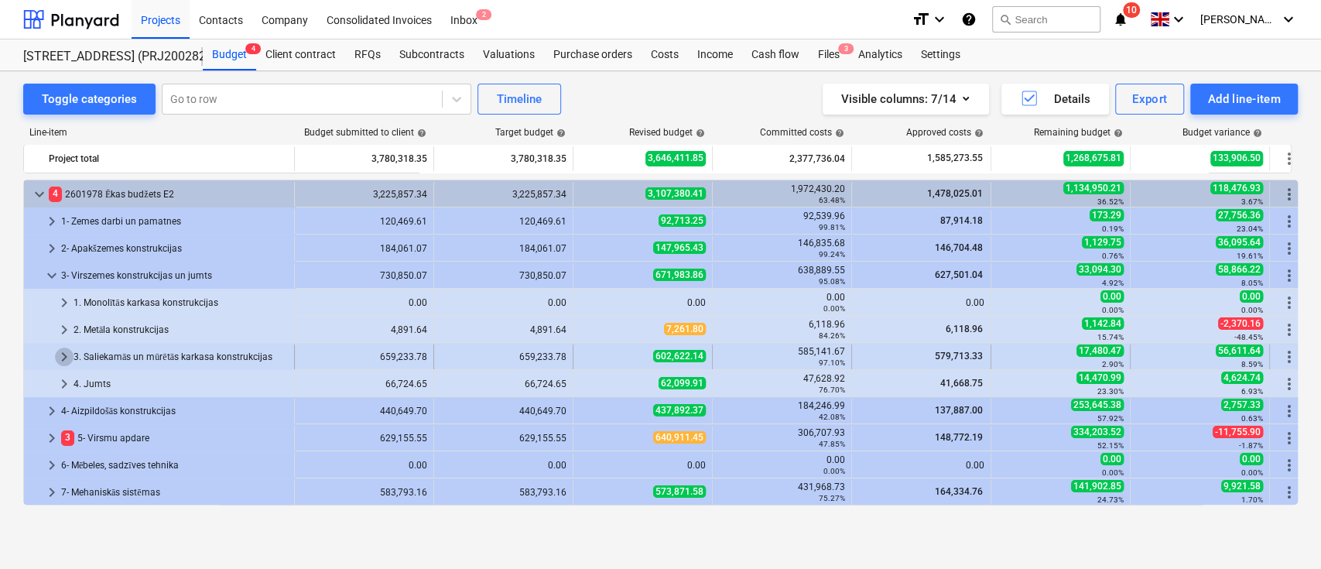
click at [59, 355] on span "keyboard_arrow_right" at bounding box center [64, 357] width 19 height 19
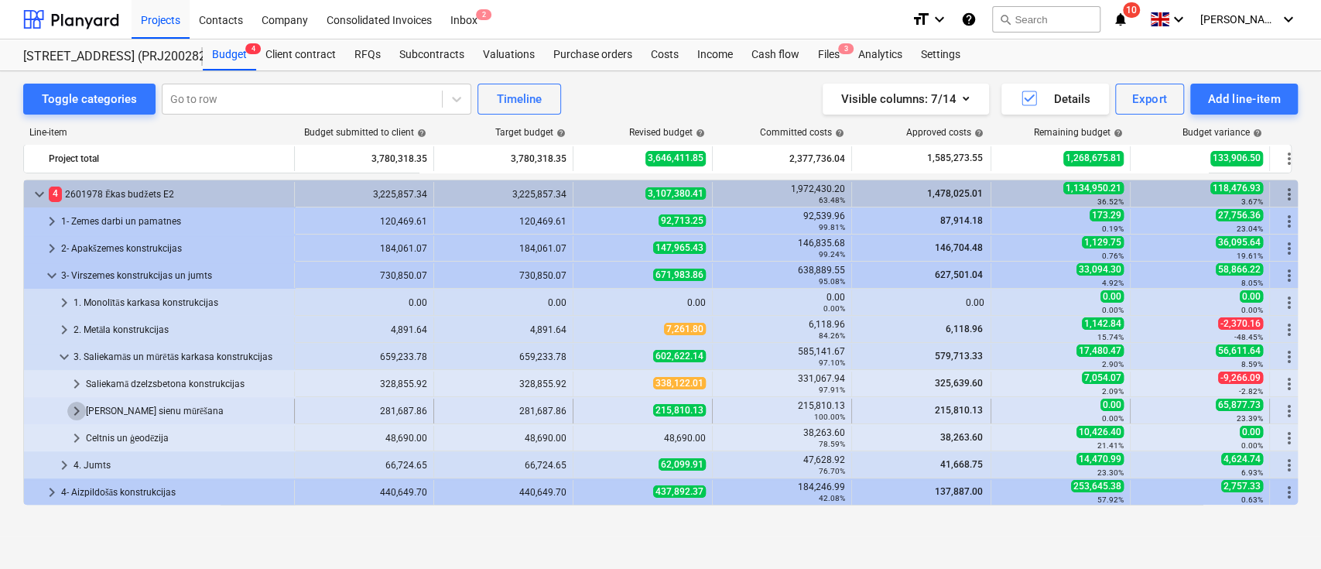
click at [72, 403] on span "keyboard_arrow_right" at bounding box center [76, 411] width 19 height 19
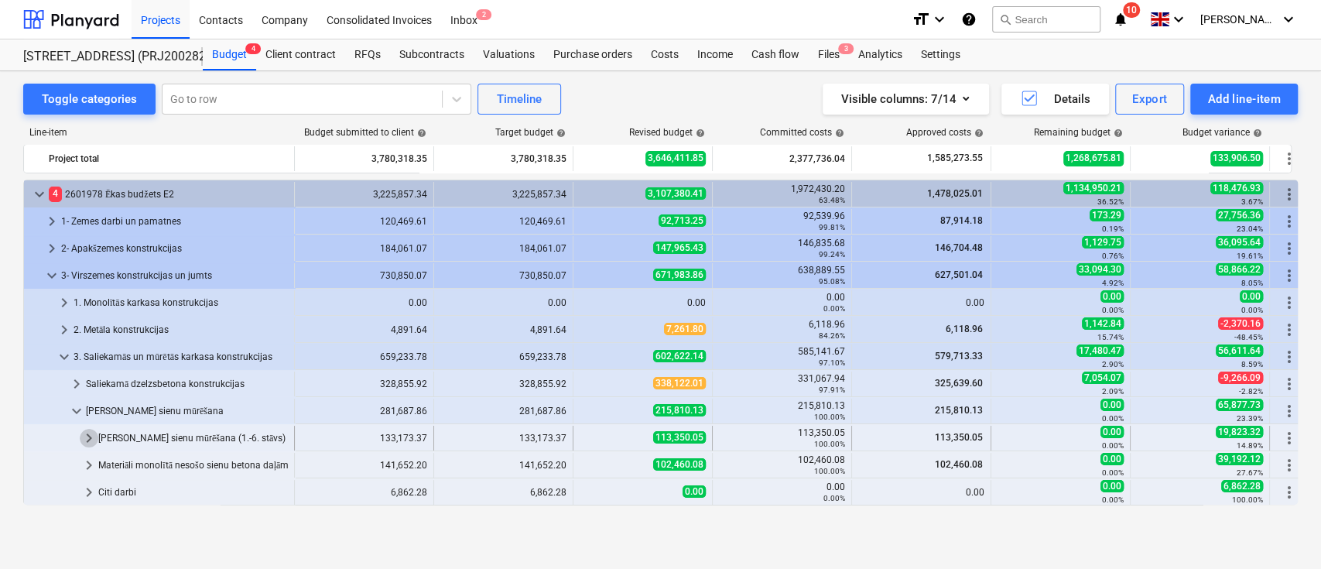
click at [87, 436] on span "keyboard_arrow_right" at bounding box center [89, 438] width 19 height 19
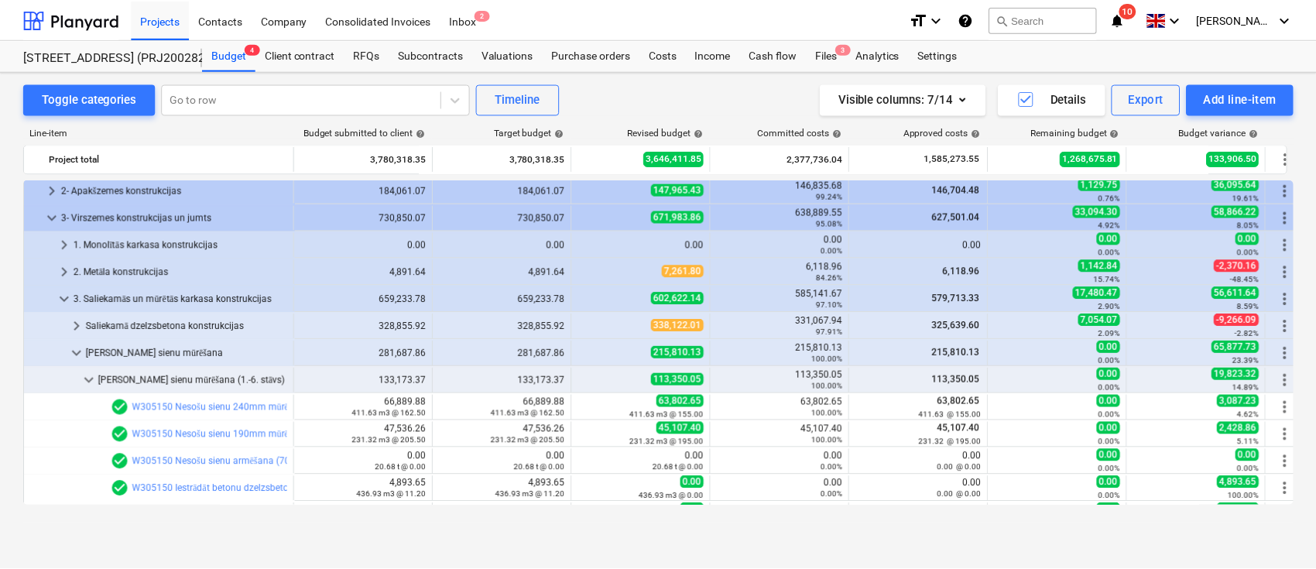
scroll to position [69, 0]
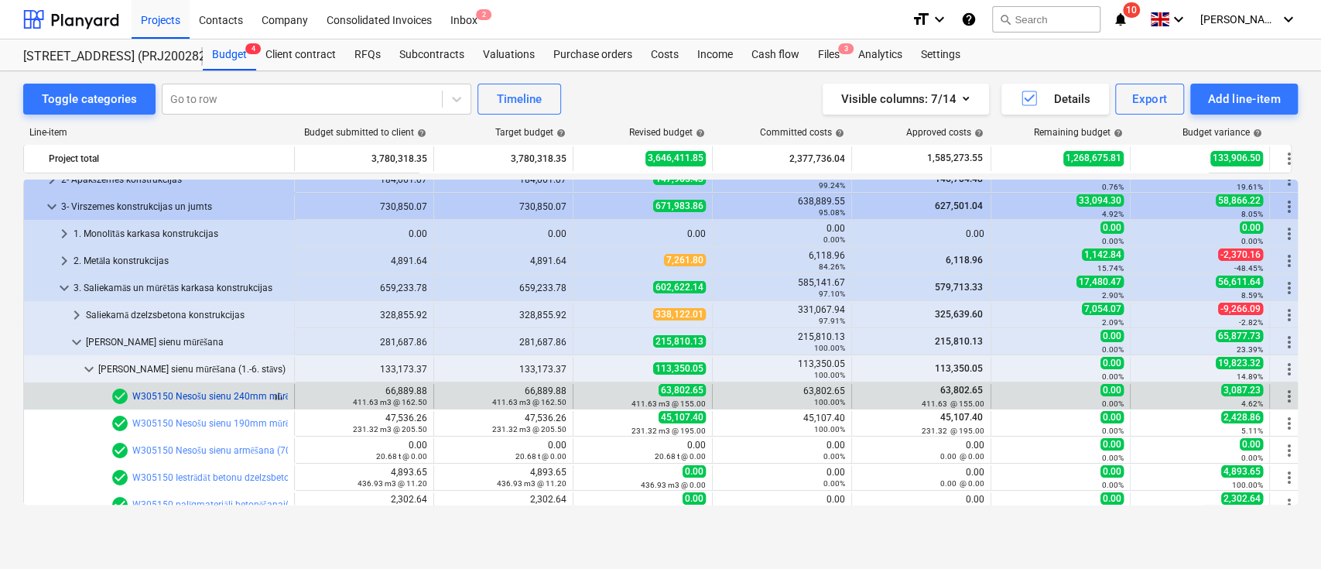
click at [224, 391] on link "W305150 Nesošu sienu 240mm mūrēšana (t.sk.bloku pārsedzes)" at bounding box center [266, 396] width 269 height 11
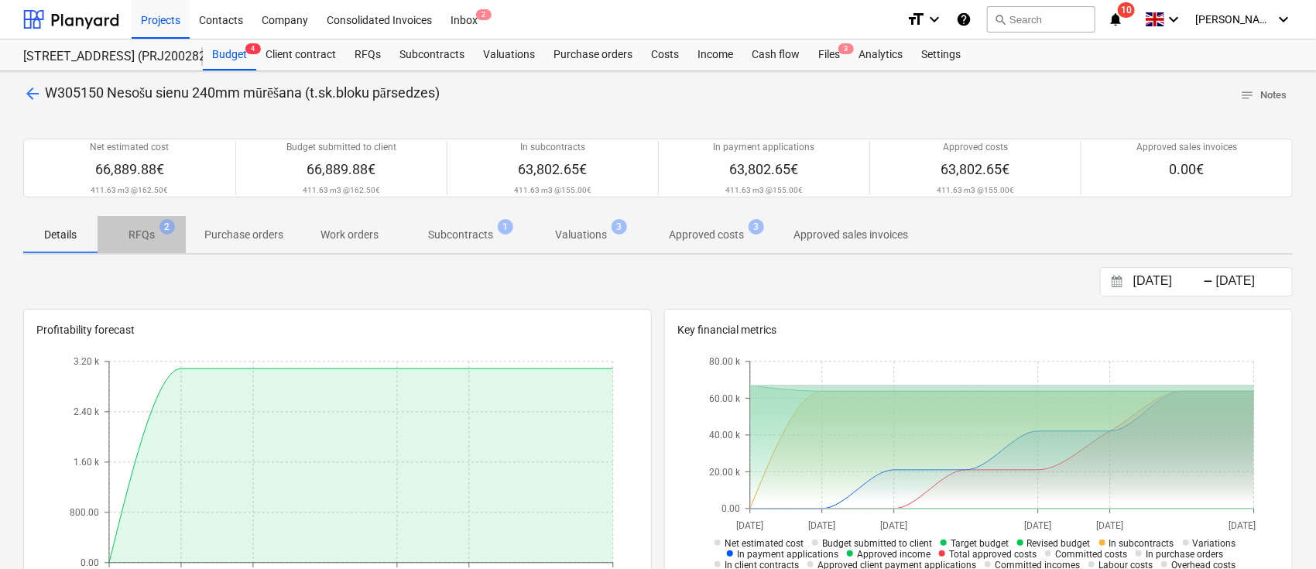
click at [155, 238] on span "RFQs 2" at bounding box center [141, 235] width 51 height 16
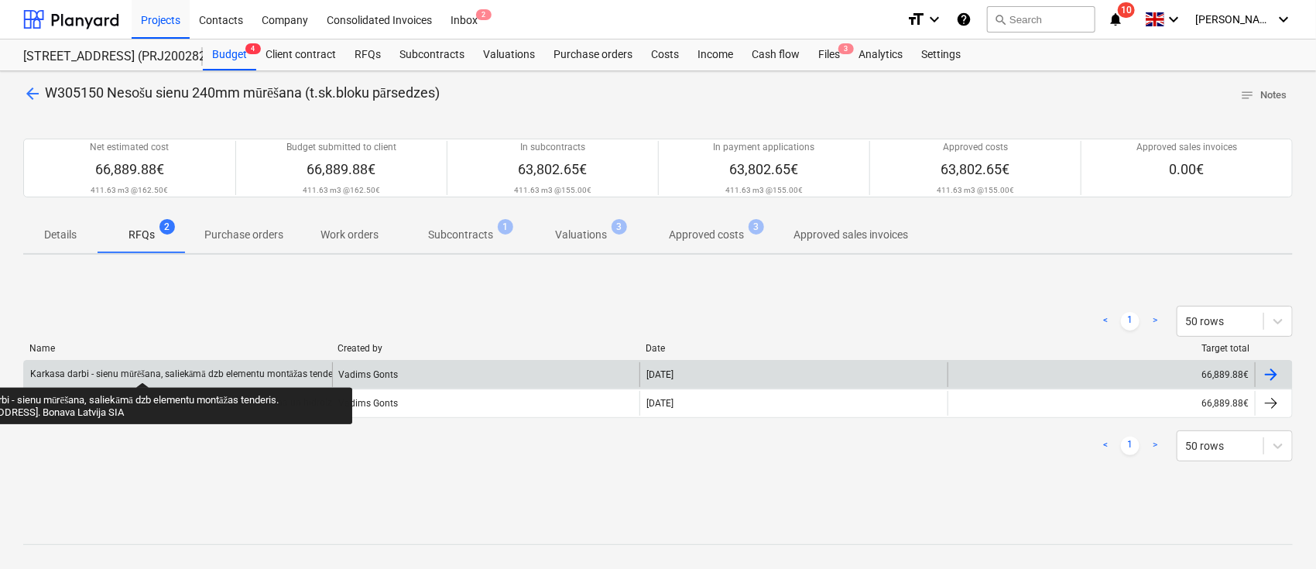
click at [142, 368] on div "Karkasa darbi - sienu mūrēšana, saliekāmā dzb elementu montāžas tenderis. [STRE…" at bounding box center [270, 374] width 481 height 12
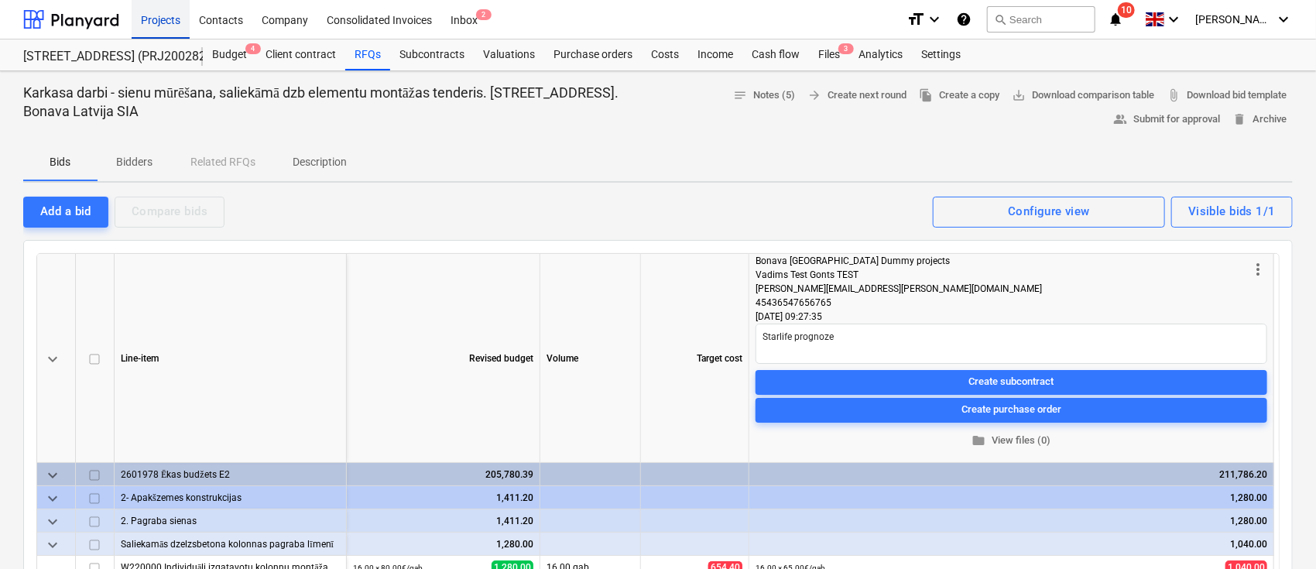
click at [166, 15] on div "Projects" at bounding box center [161, 18] width 58 height 39
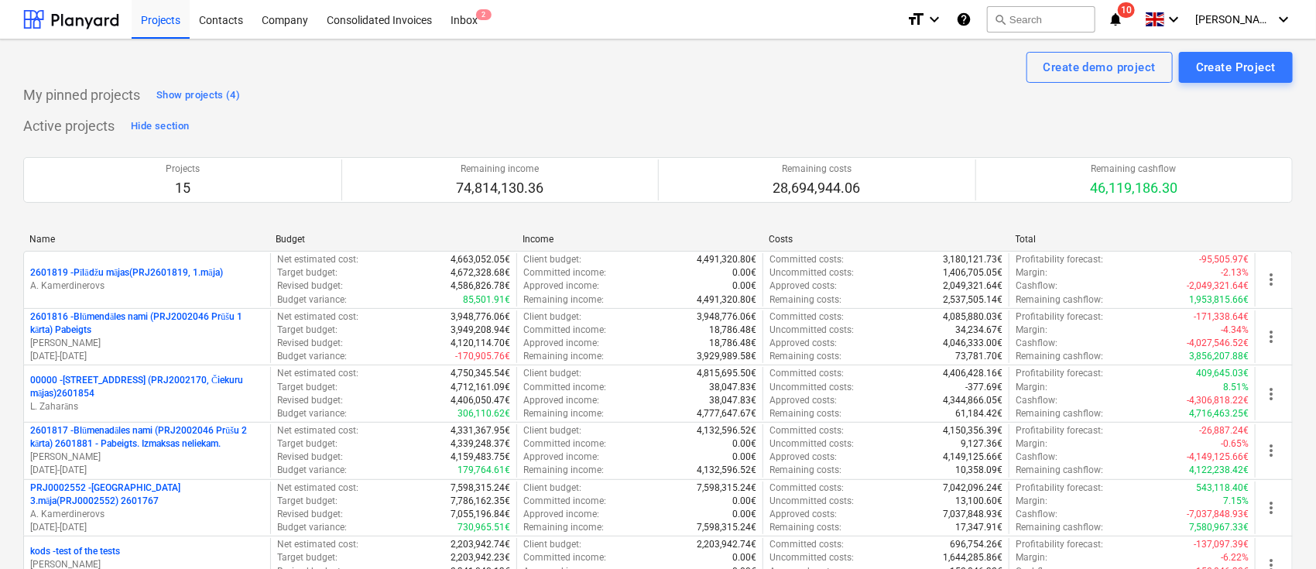
click at [1123, 19] on icon "notifications" at bounding box center [1115, 19] width 15 height 19
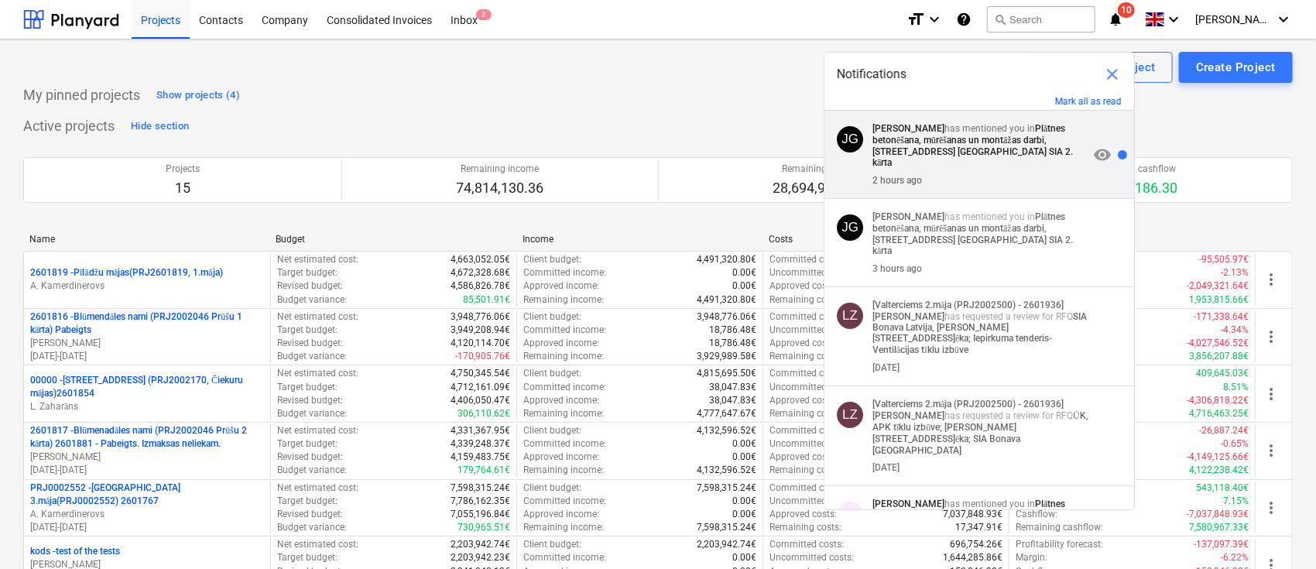
click at [947, 152] on strong "Plātnes betonēšana, mūrēšanas un montāžas darbi, [STREET_ADDRESS] [GEOGRAPHIC_D…" at bounding box center [972, 145] width 200 height 45
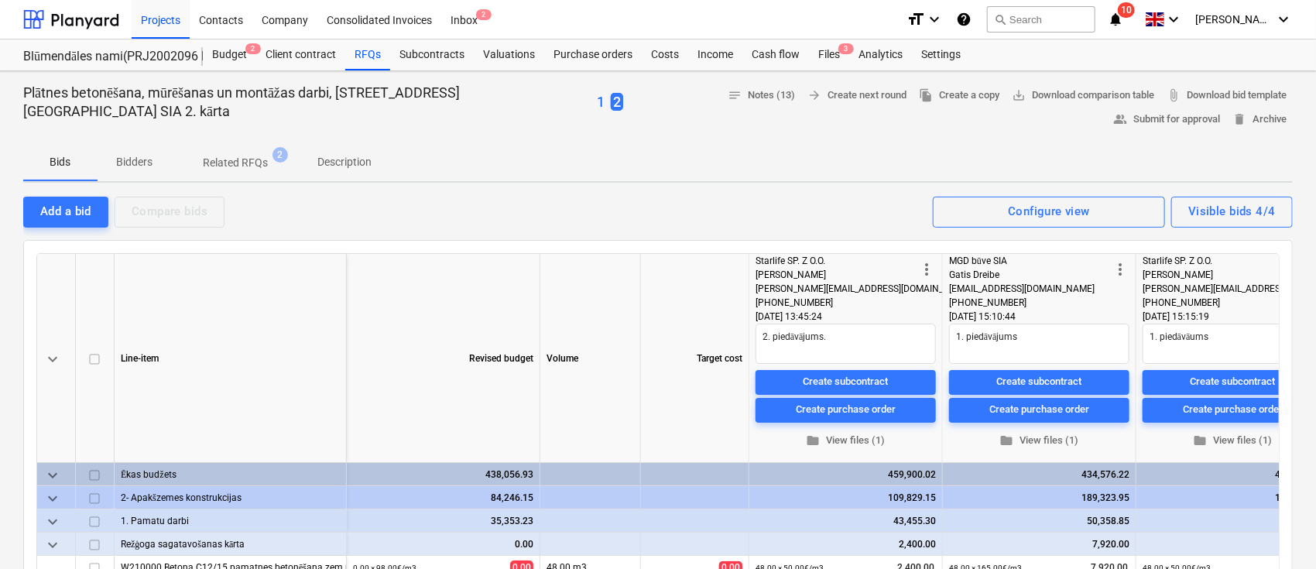
click at [1314, 65] on div "Blūmendāles nami(PRJ2002096 Prūšu 3 kārta) - 2601984 Budget 2 Client contract R…" at bounding box center [658, 55] width 1316 height 32
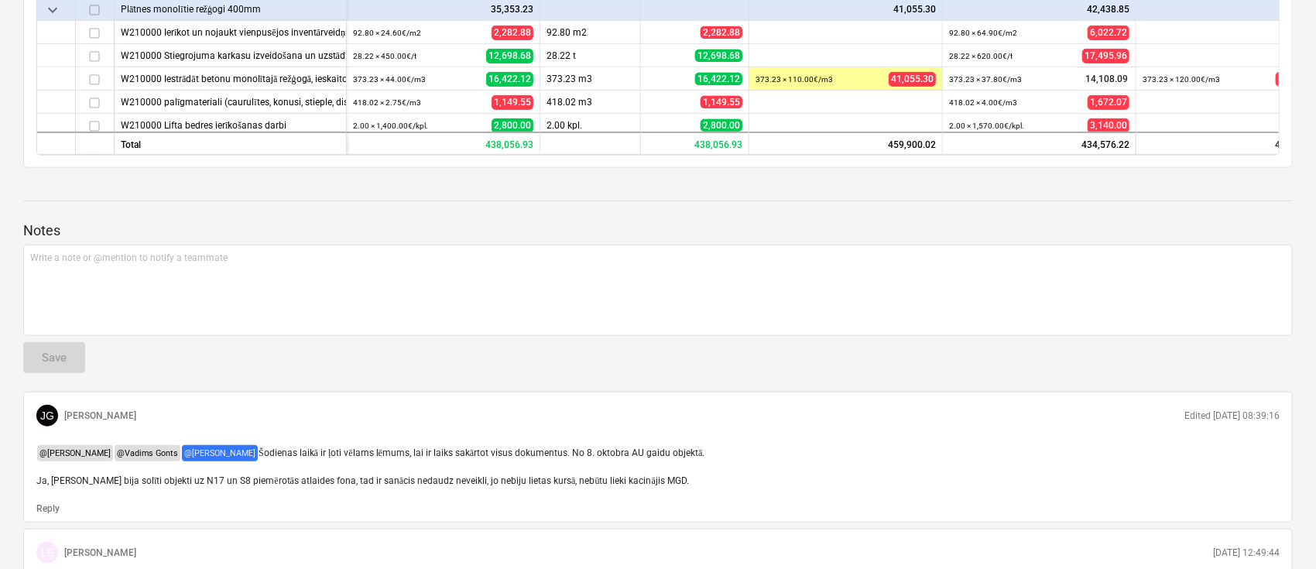
scroll to position [585, 0]
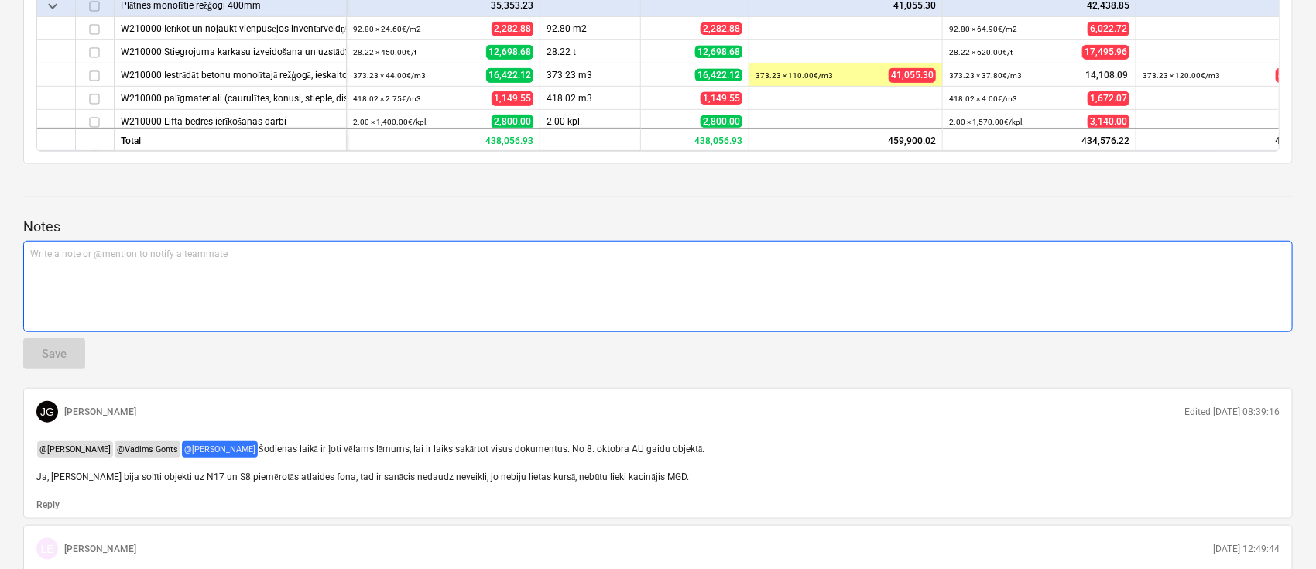
click at [51, 265] on div "Write a note or @mention to notify a teammate [PERSON_NAME]" at bounding box center [657, 286] width 1269 height 91
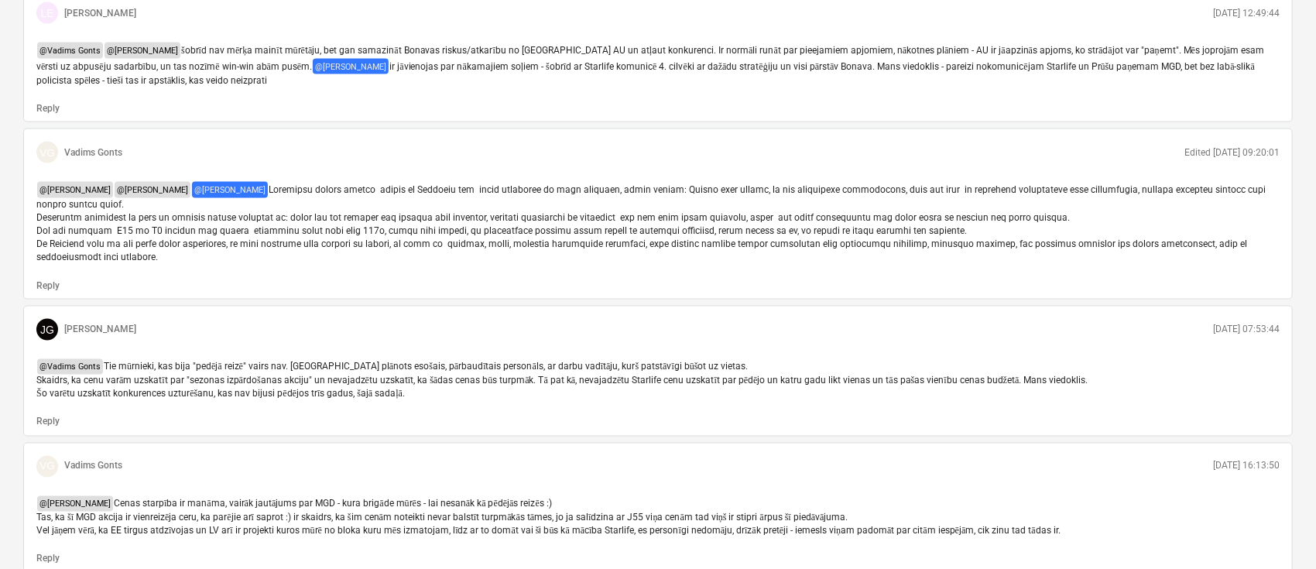
scroll to position [1107, 0]
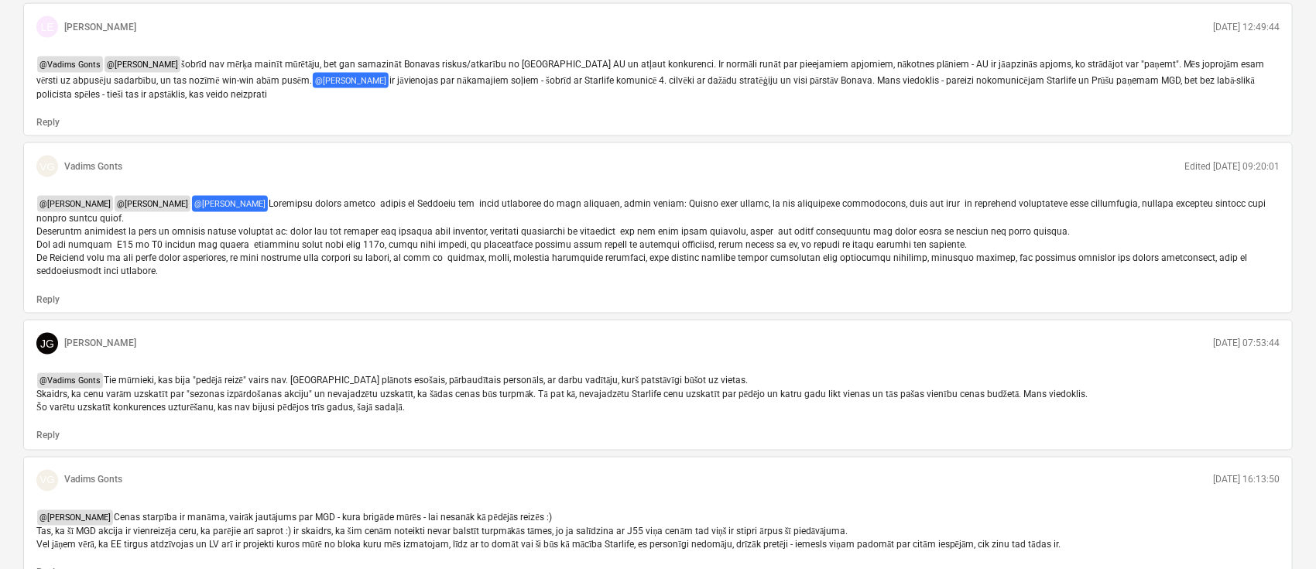
click at [105, 278] on p "@ [PERSON_NAME] @ [PERSON_NAME] @ [PERSON_NAME]" at bounding box center [657, 237] width 1243 height 82
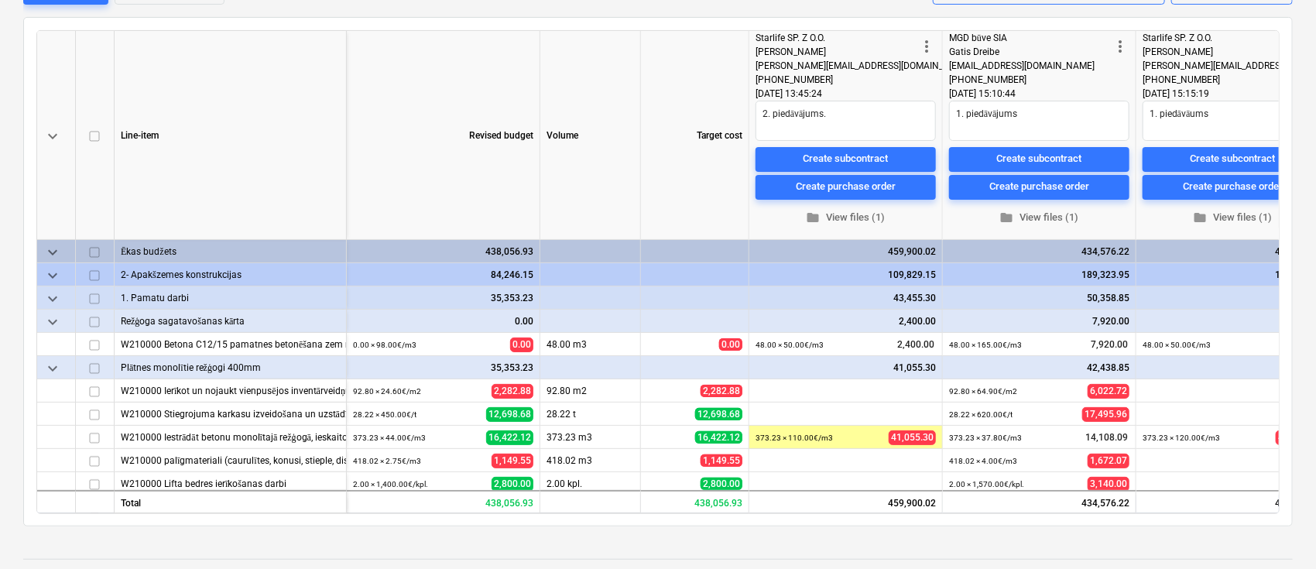
scroll to position [227, 0]
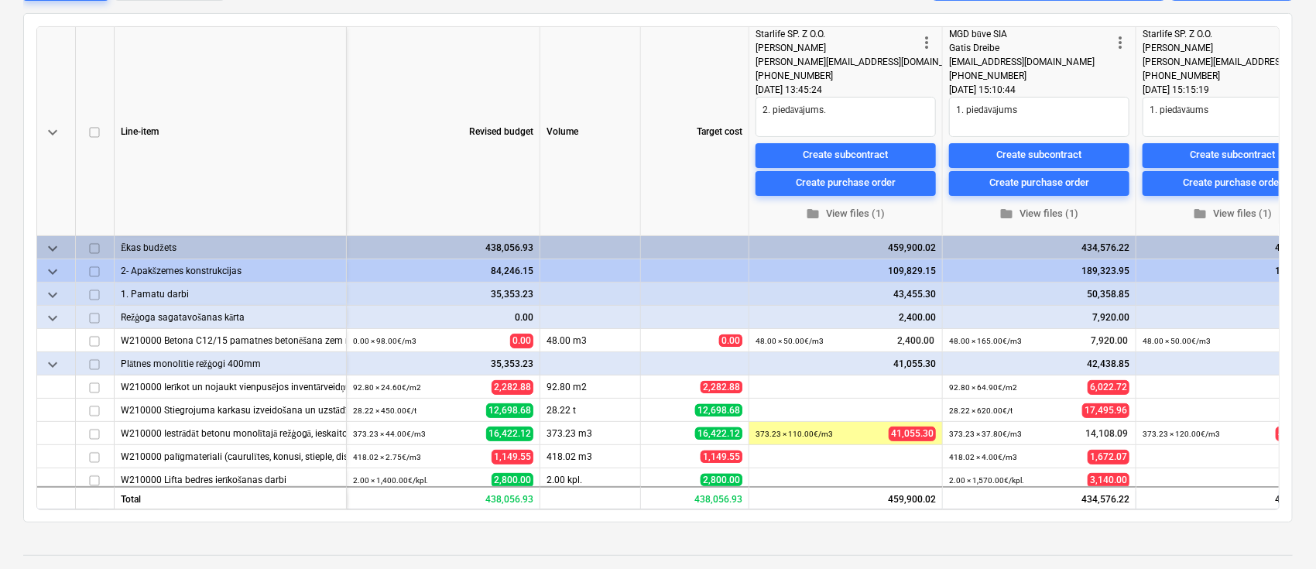
type textarea "x"
